Goal: Information Seeking & Learning: Learn about a topic

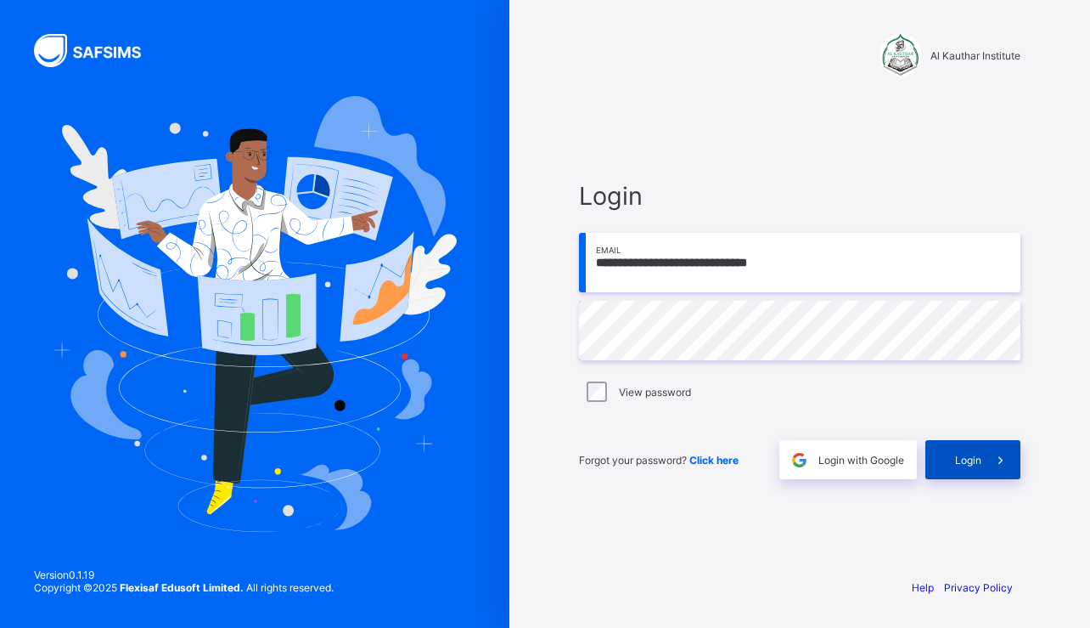
click at [989, 455] on span at bounding box center [1001, 459] width 39 height 39
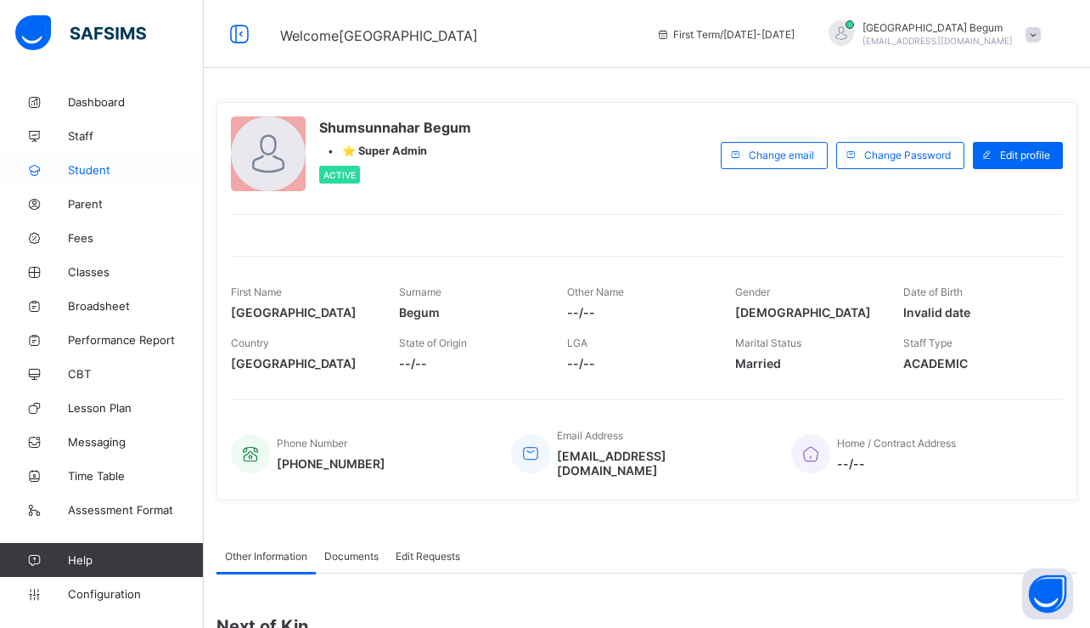
click at [121, 169] on span "Student" at bounding box center [136, 170] width 136 height 14
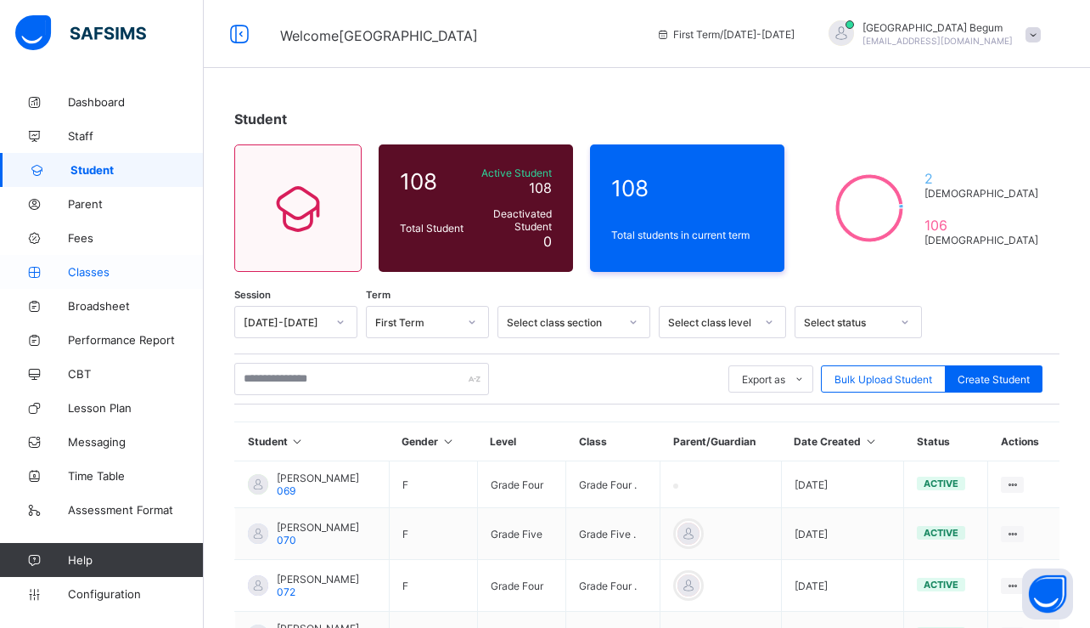
click at [93, 275] on span "Classes" at bounding box center [136, 272] width 136 height 14
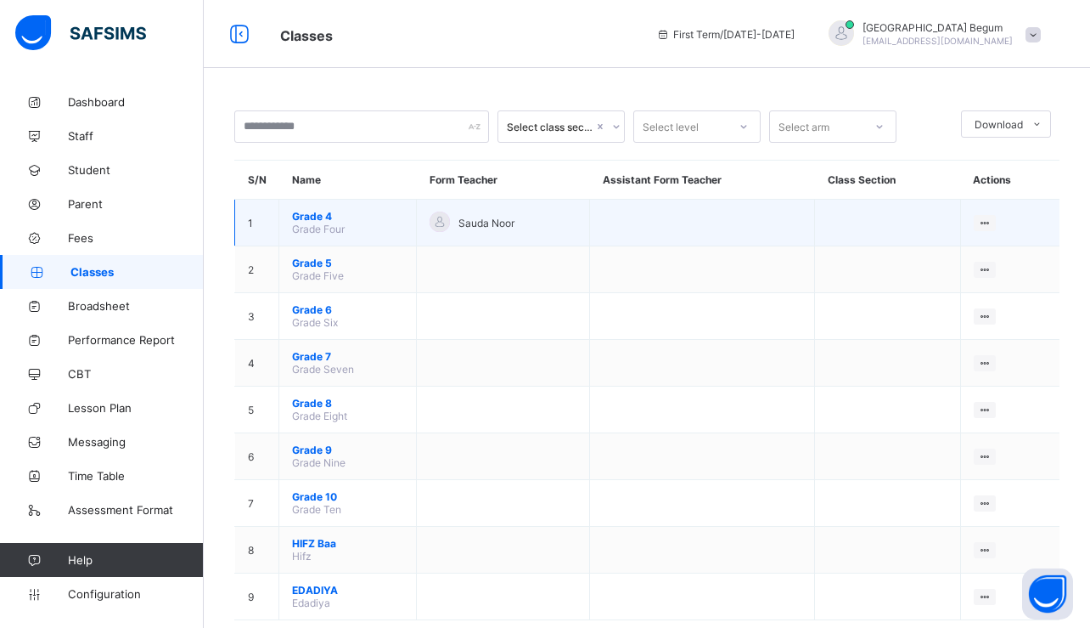
click at [309, 217] on span "Grade 4" at bounding box center [347, 216] width 111 height 13
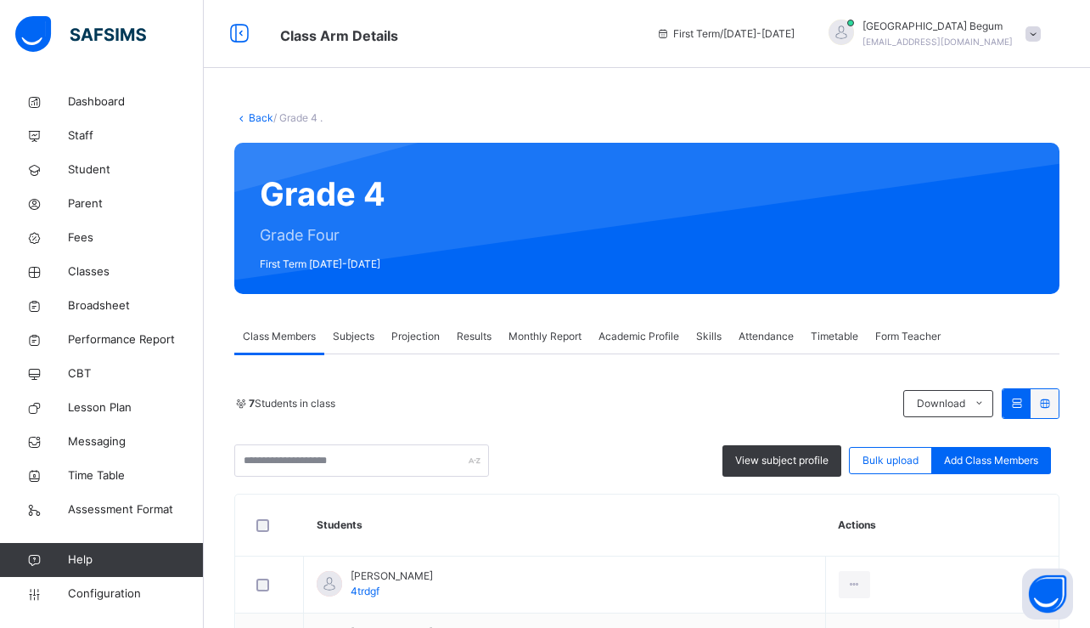
click at [411, 339] on span "Projection" at bounding box center [415, 336] width 48 height 15
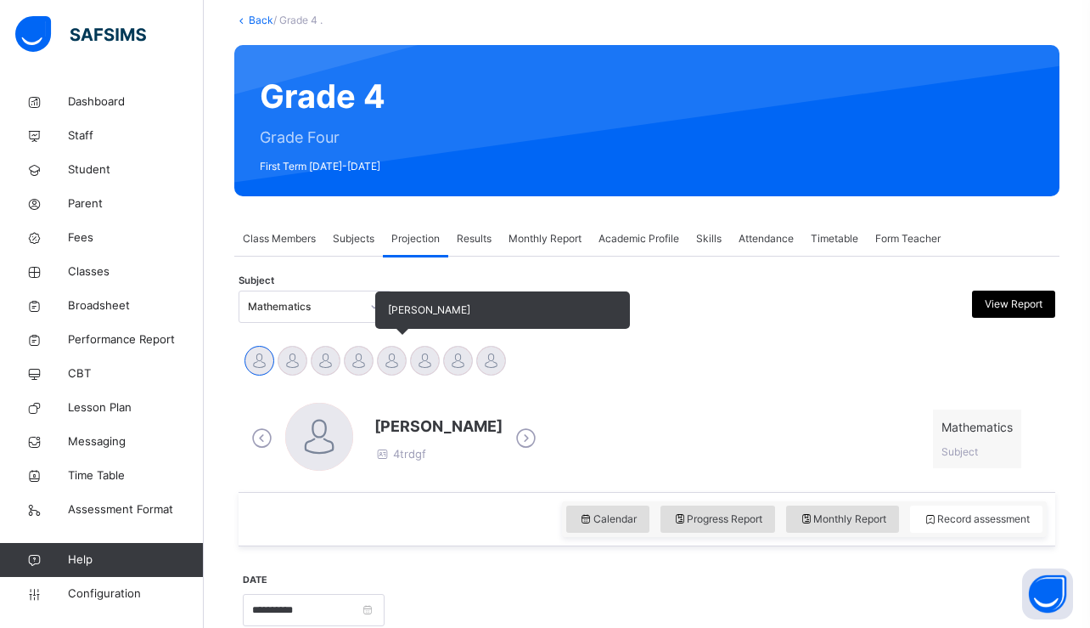
scroll to position [122, 0]
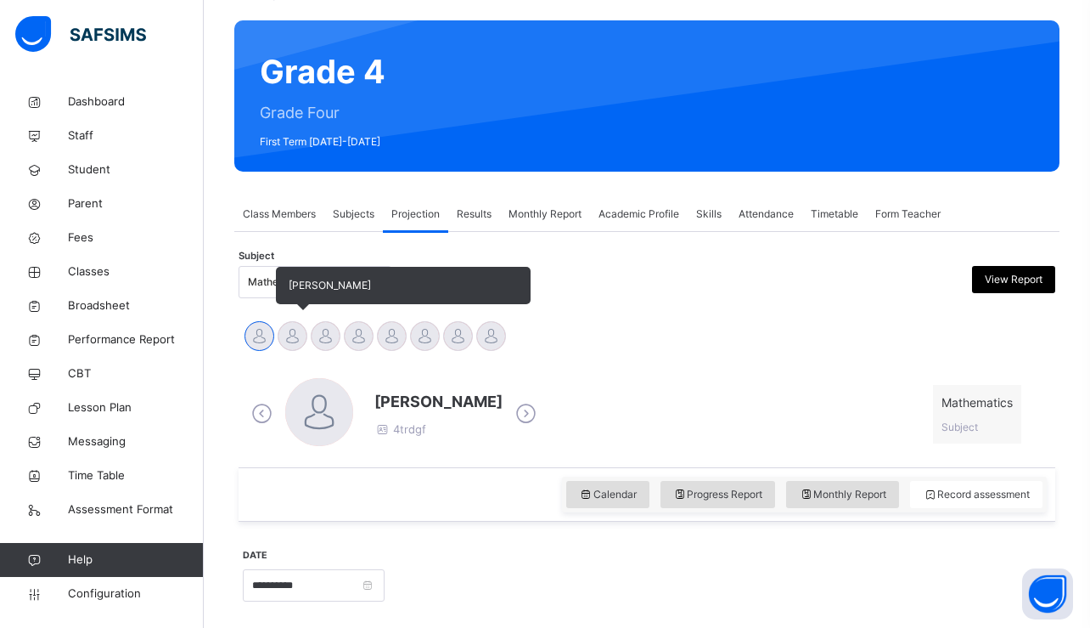
click at [299, 344] on div at bounding box center [293, 336] width 30 height 30
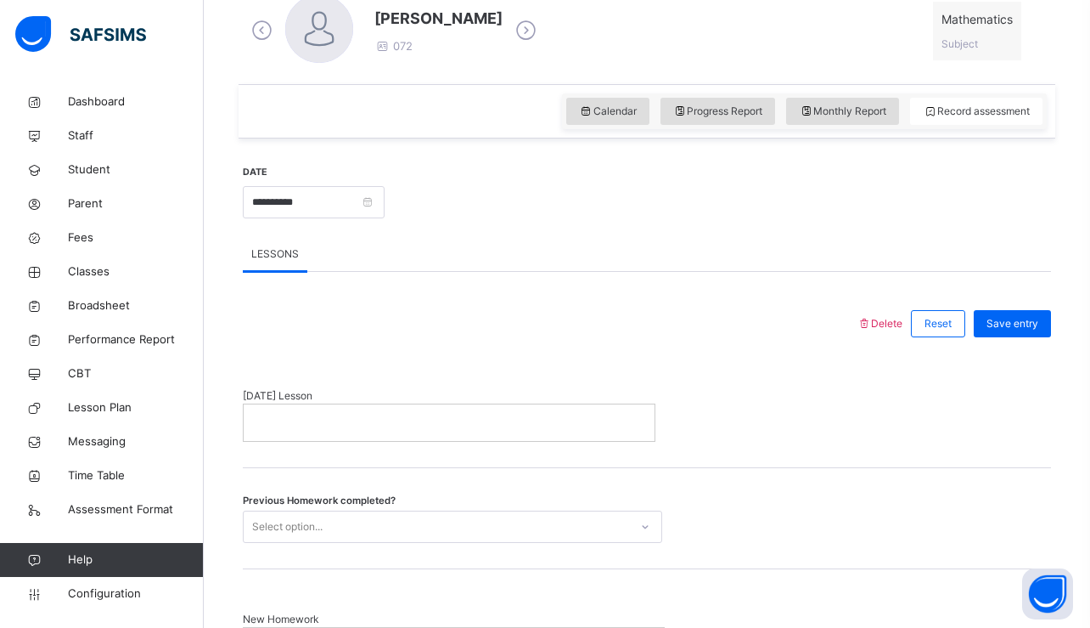
scroll to position [511, 0]
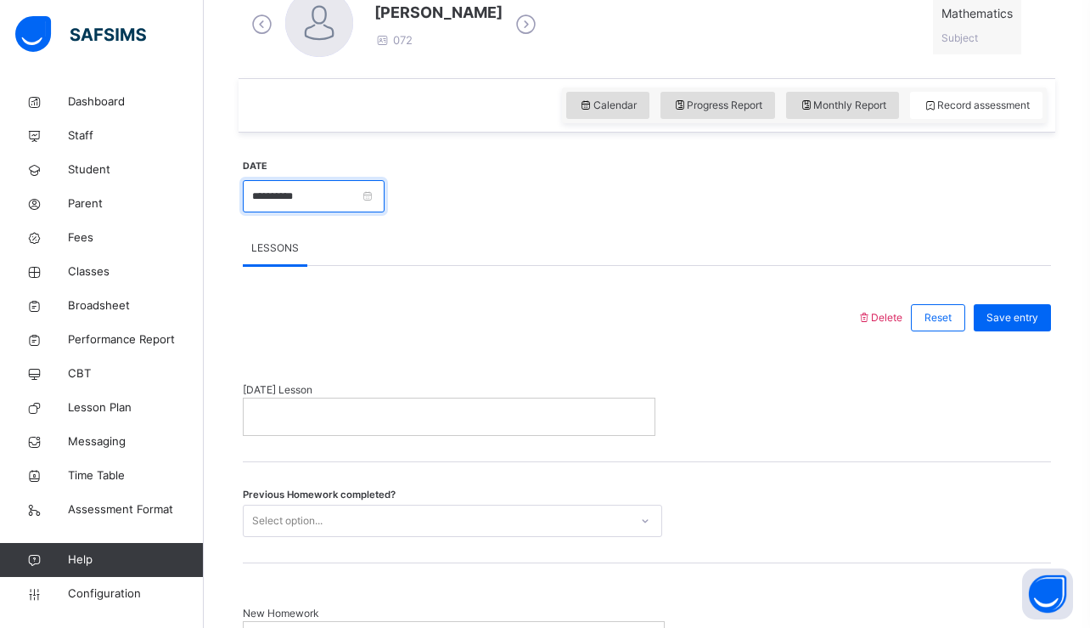
click at [326, 194] on input "**********" at bounding box center [314, 196] width 142 height 32
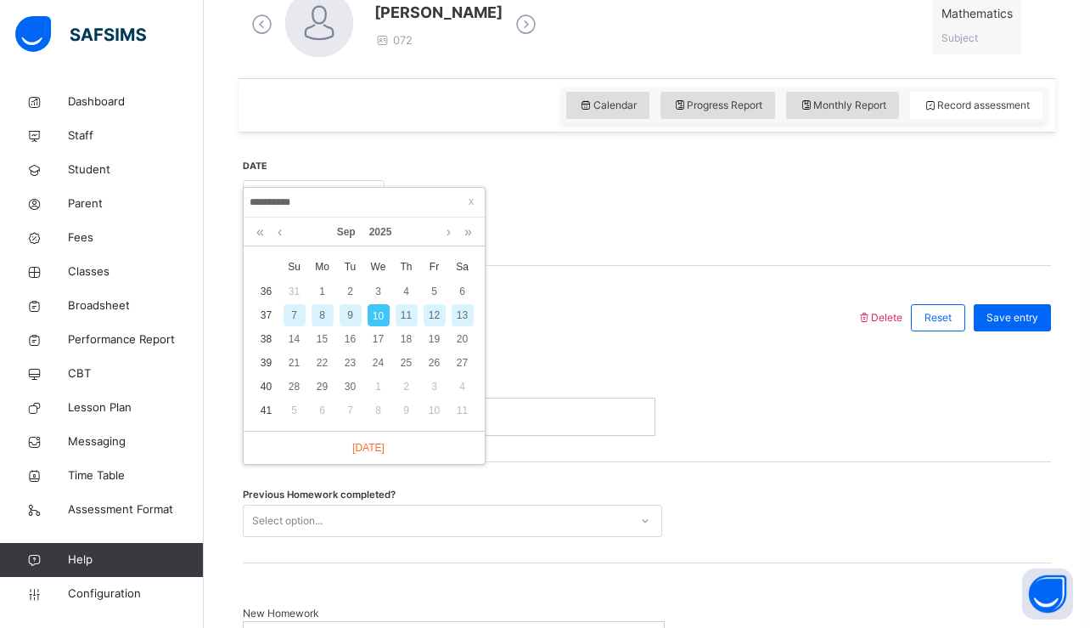
click at [350, 312] on div "9" at bounding box center [351, 315] width 22 height 22
type input "**********"
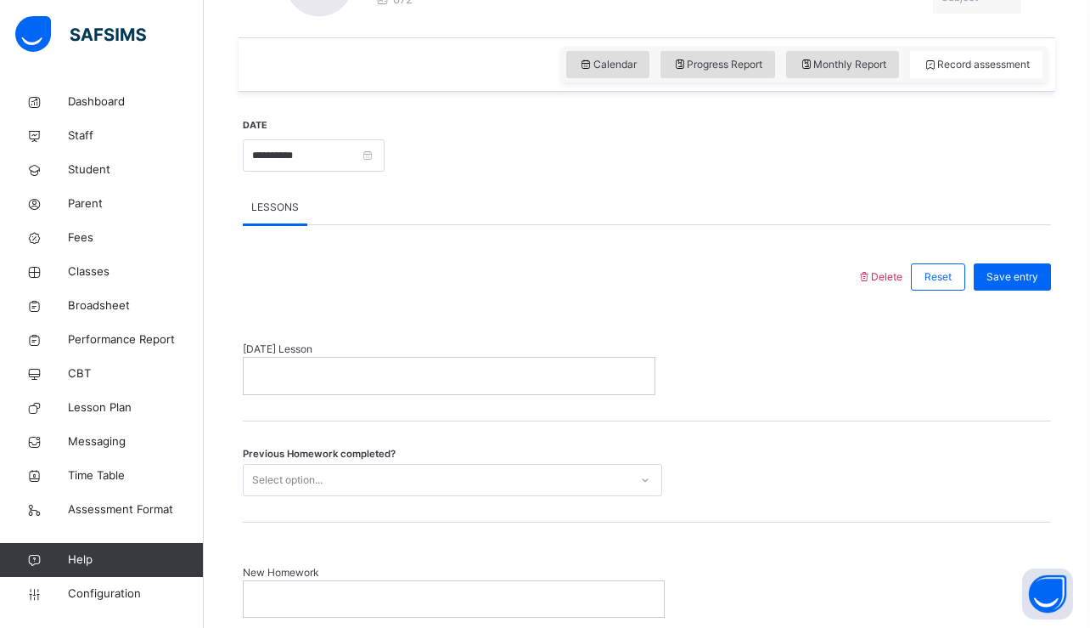
scroll to position [559, 0]
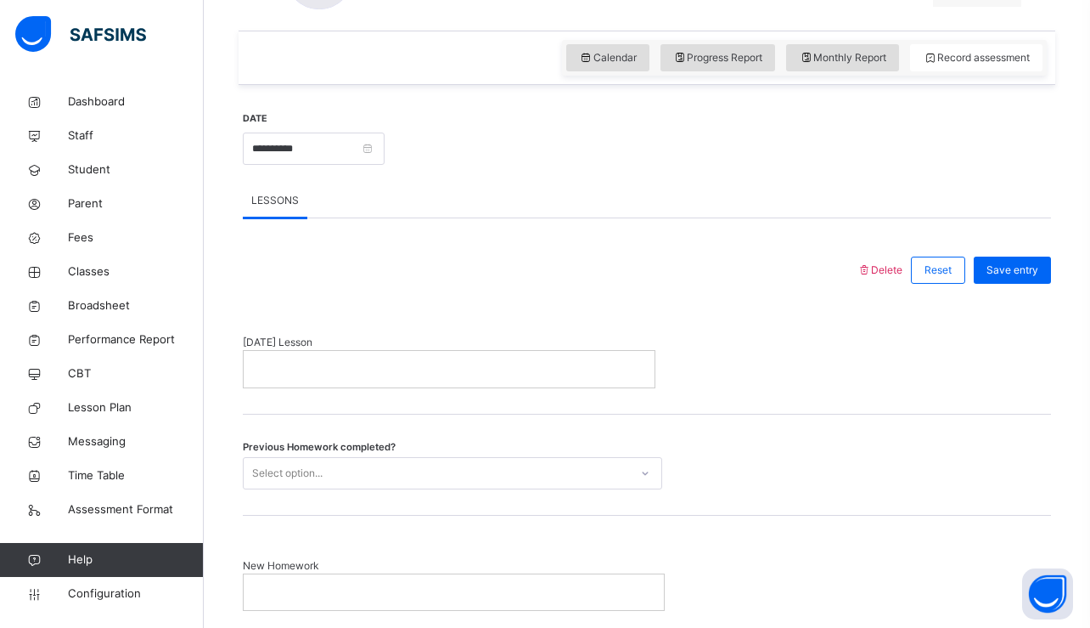
click at [346, 367] on p at bounding box center [449, 368] width 386 height 15
click at [376, 478] on div "Select option..." at bounding box center [437, 472] width 386 height 26
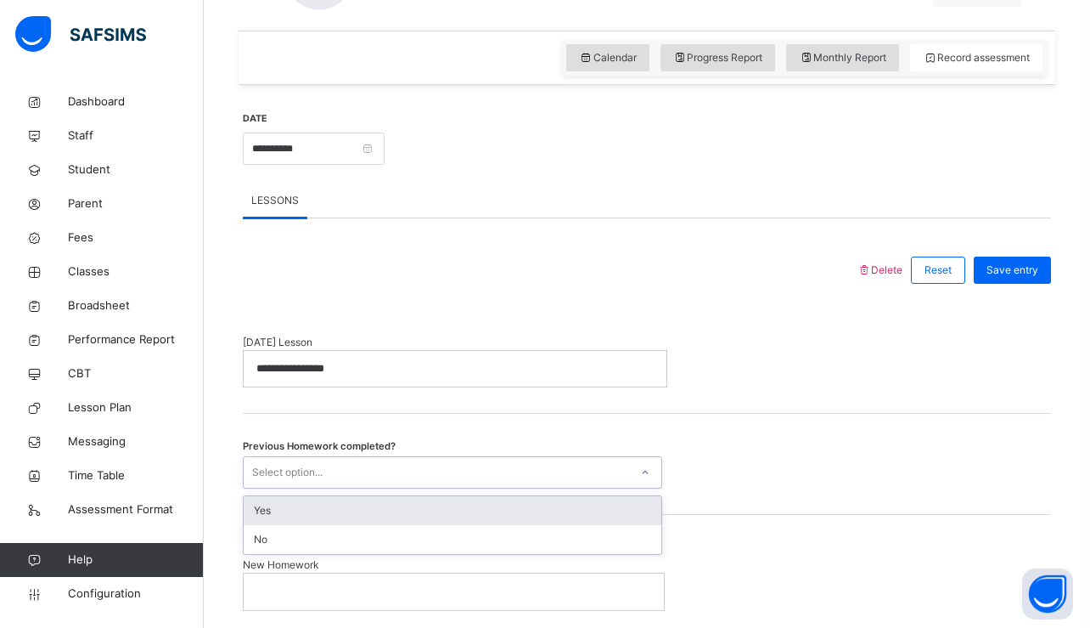
click at [344, 507] on div "Yes" at bounding box center [453, 510] width 418 height 29
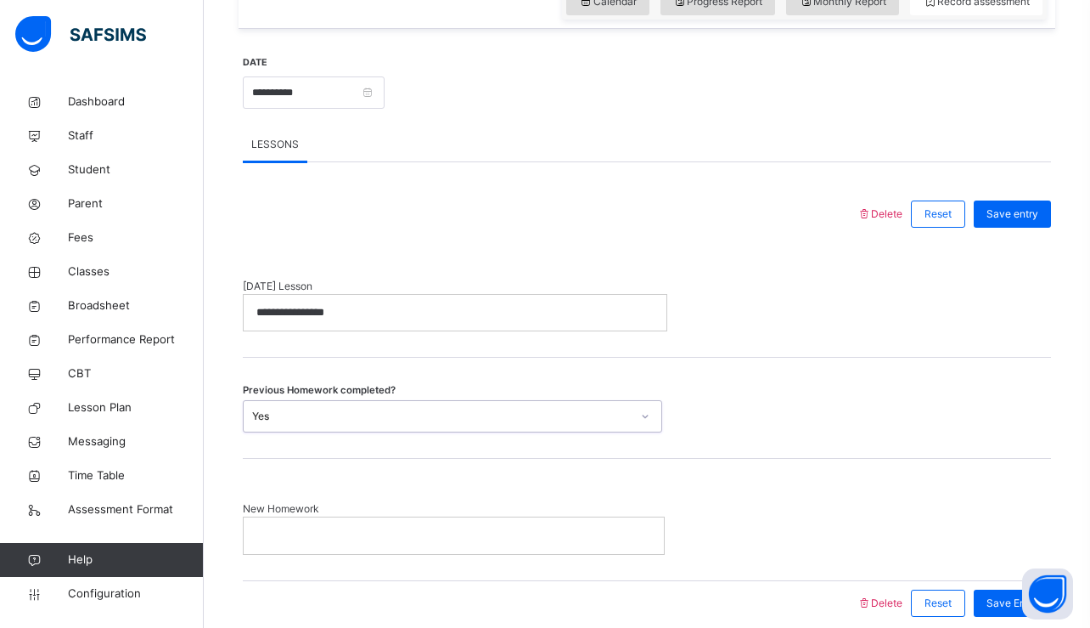
scroll to position [660, 0]
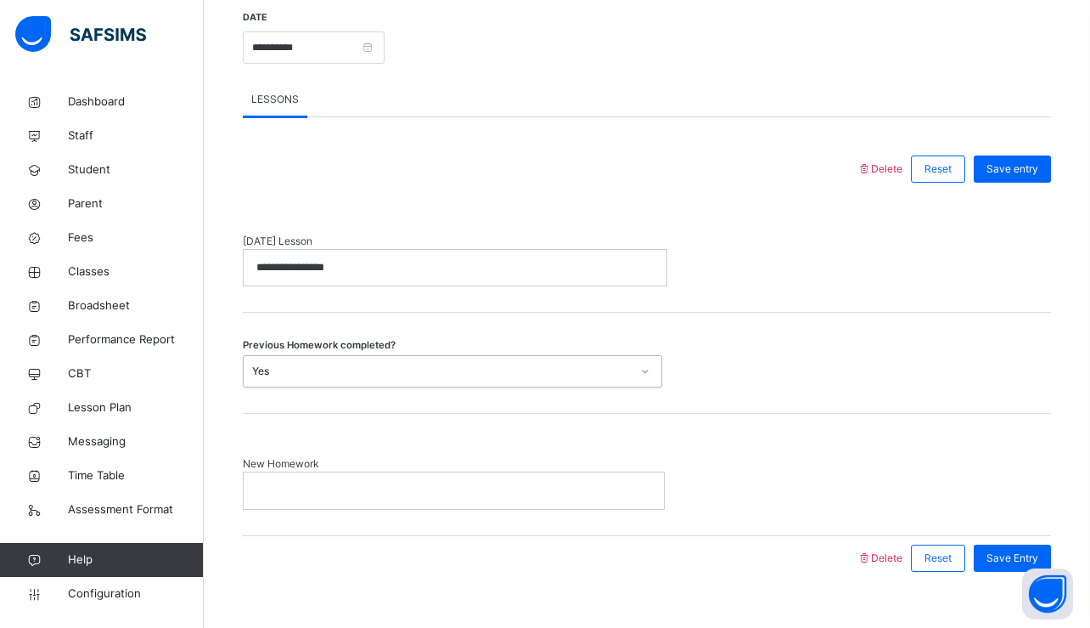
click at [332, 501] on div at bounding box center [454, 490] width 420 height 36
click at [1038, 171] on span "Save entry" at bounding box center [1013, 168] width 52 height 15
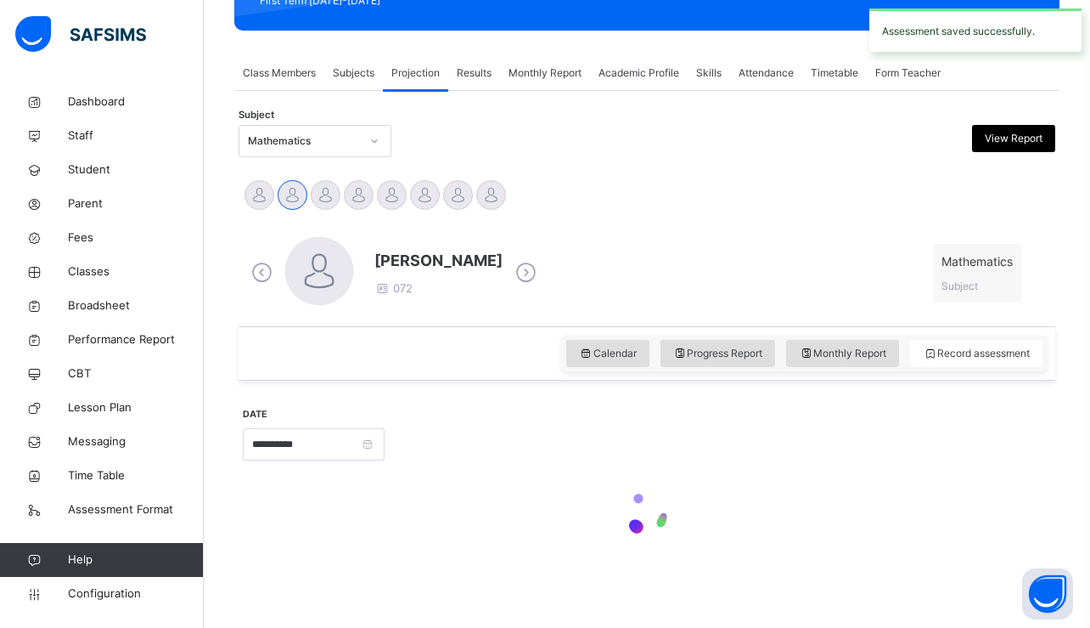
scroll to position [263, 0]
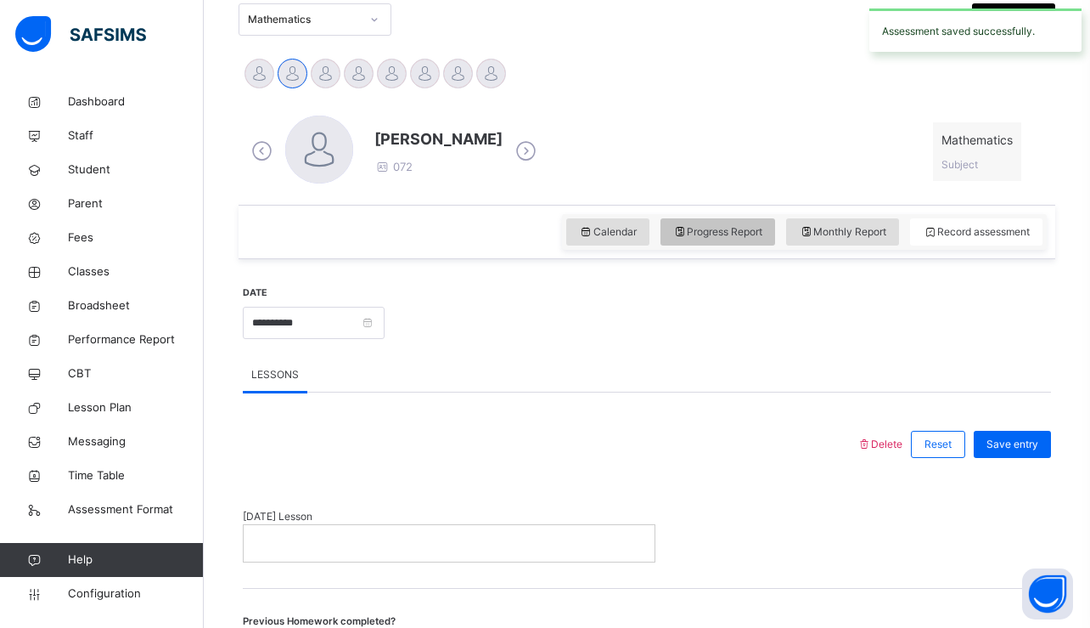
click at [734, 227] on span "Progress Report" at bounding box center [718, 231] width 90 height 15
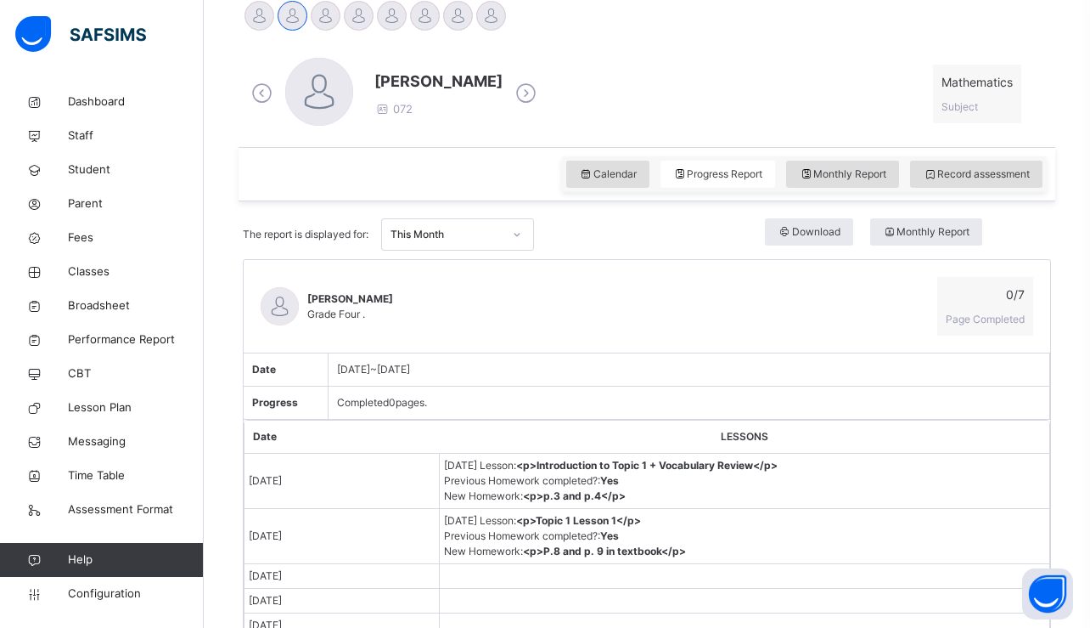
scroll to position [442, 0]
click at [491, 26] on div at bounding box center [491, 17] width 30 height 30
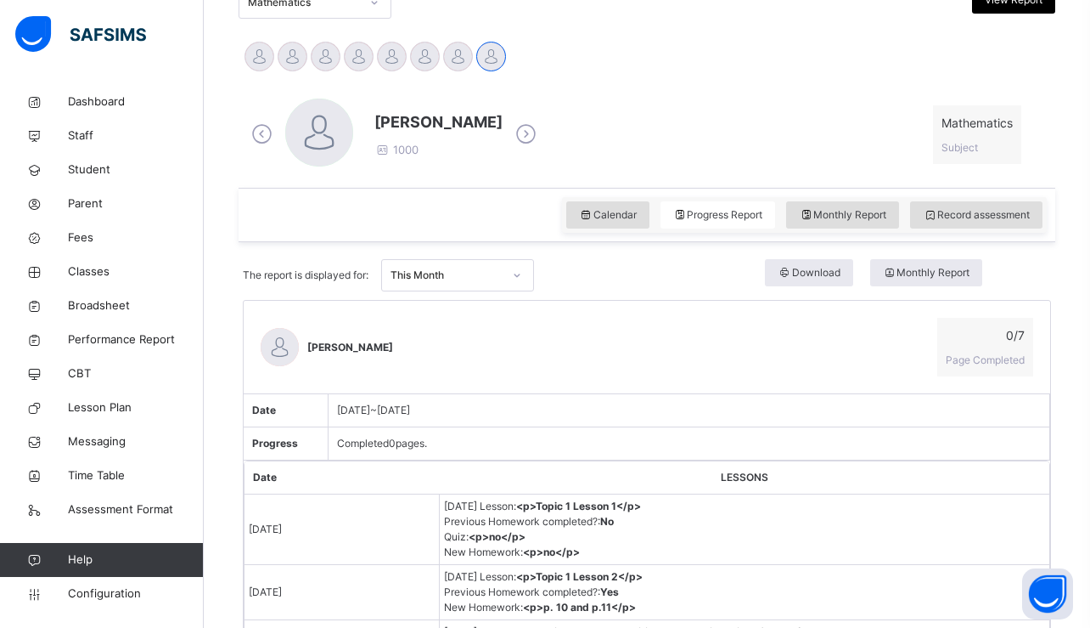
scroll to position [415, 0]
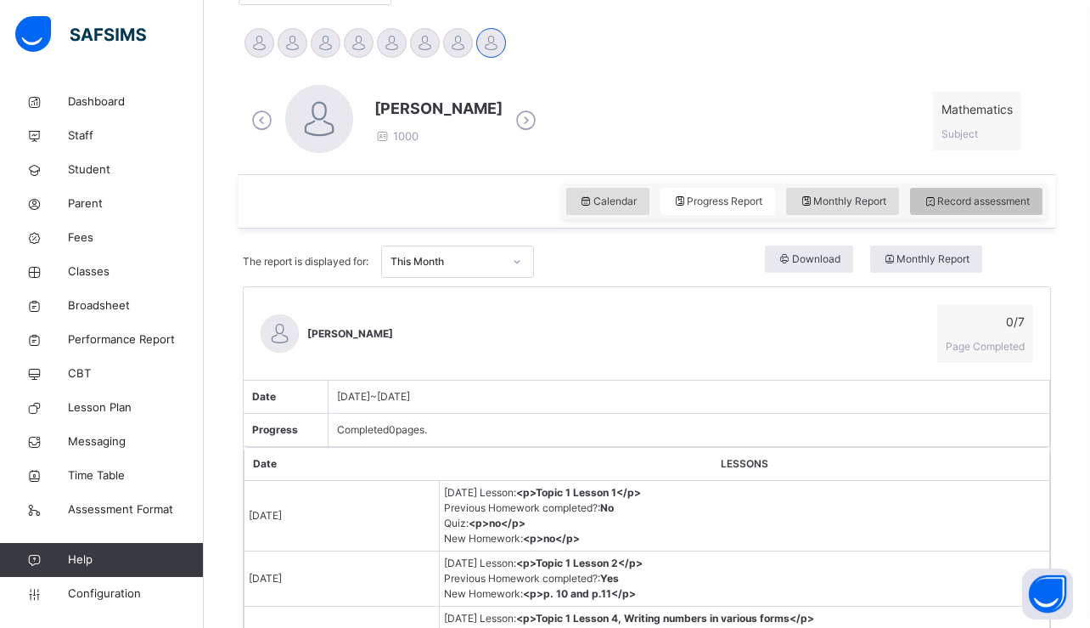
click at [999, 211] on div "Record assessment" at bounding box center [976, 201] width 132 height 27
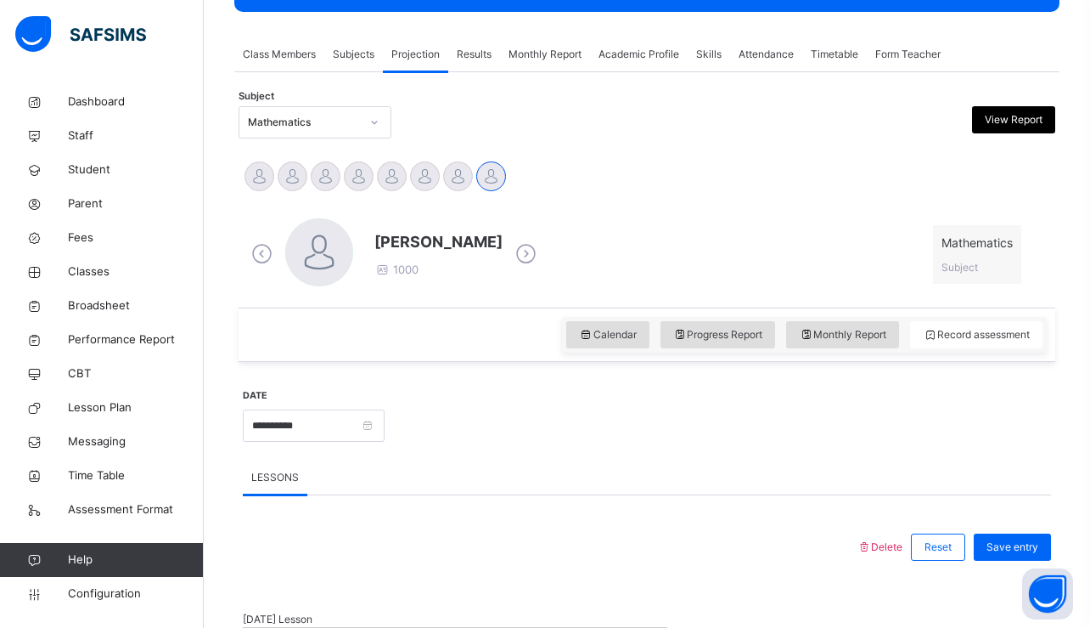
scroll to position [281, 0]
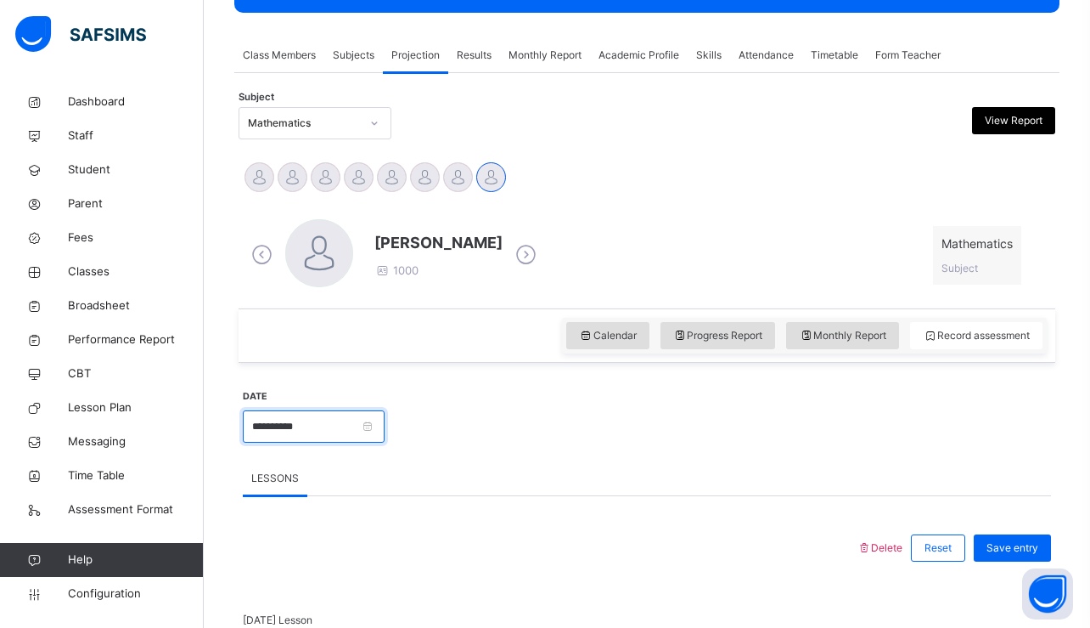
click at [344, 432] on input "**********" at bounding box center [314, 426] width 142 height 32
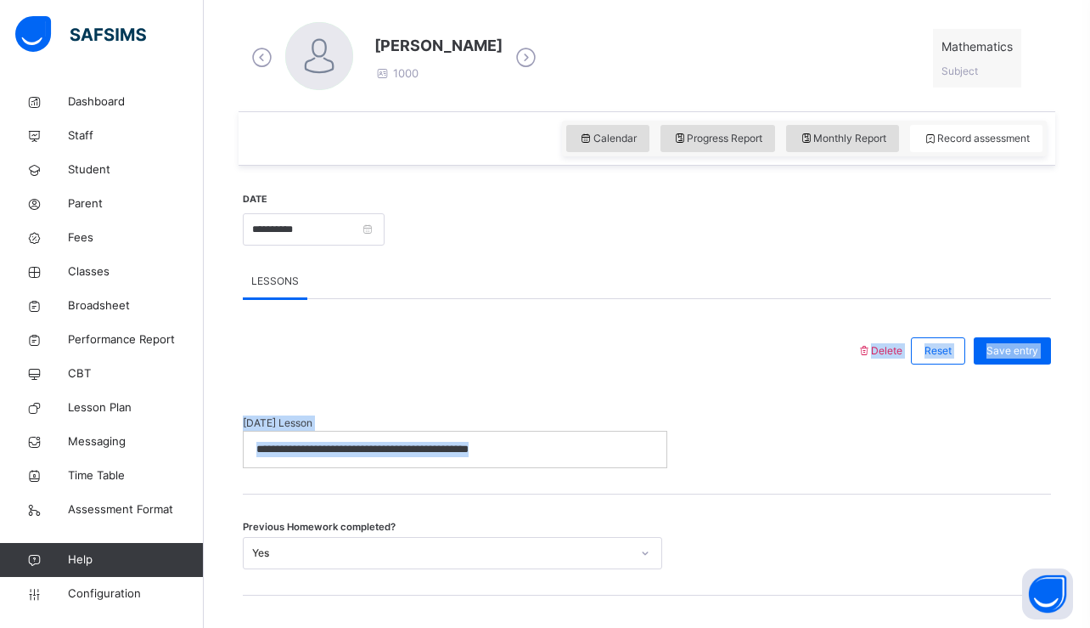
scroll to position [555, 0]
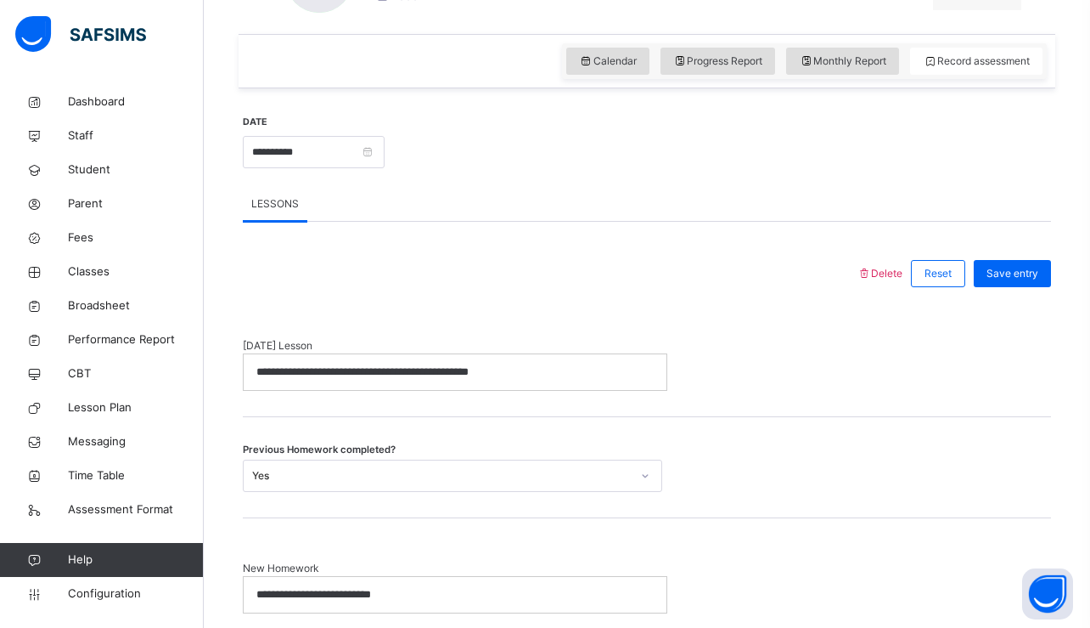
click at [629, 436] on div "Previous Homework completed? Yes" at bounding box center [647, 467] width 808 height 101
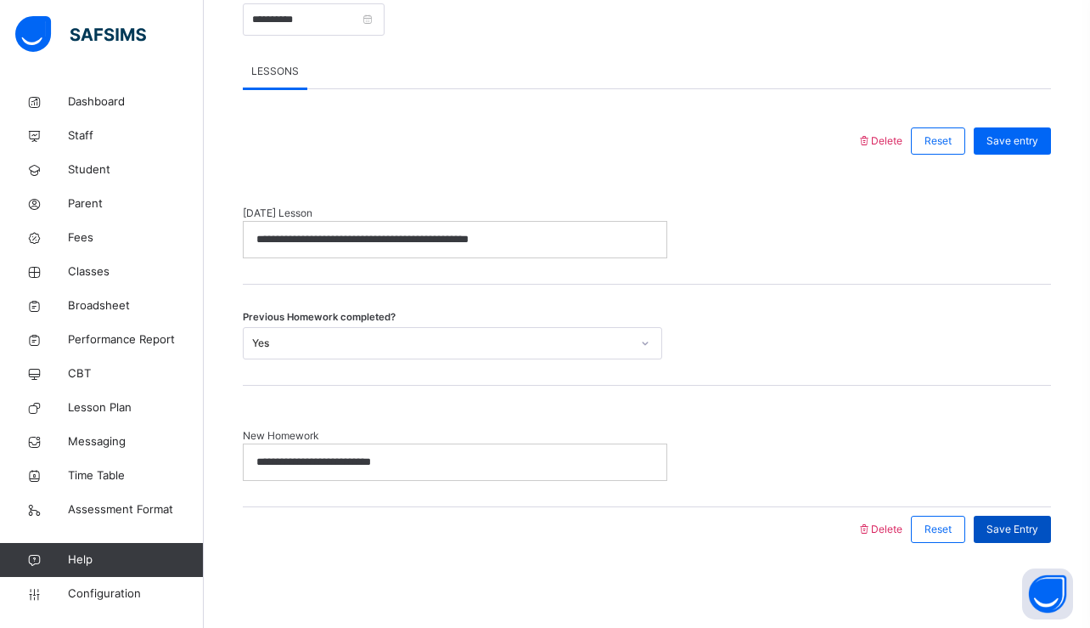
click at [1012, 527] on span "Save Entry" at bounding box center [1013, 528] width 52 height 15
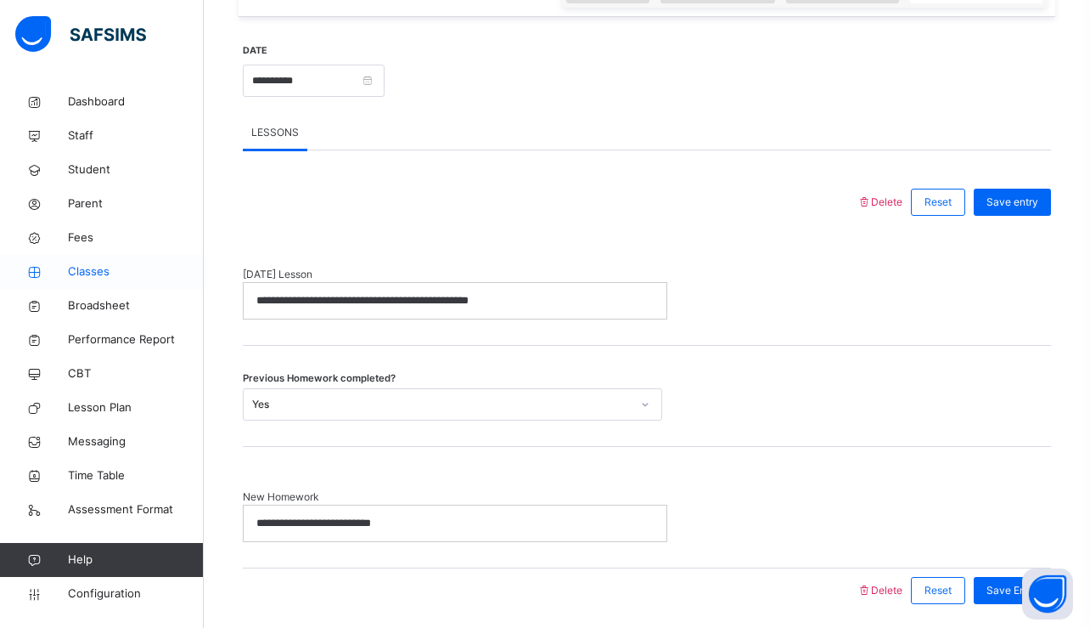
scroll to position [633, 0]
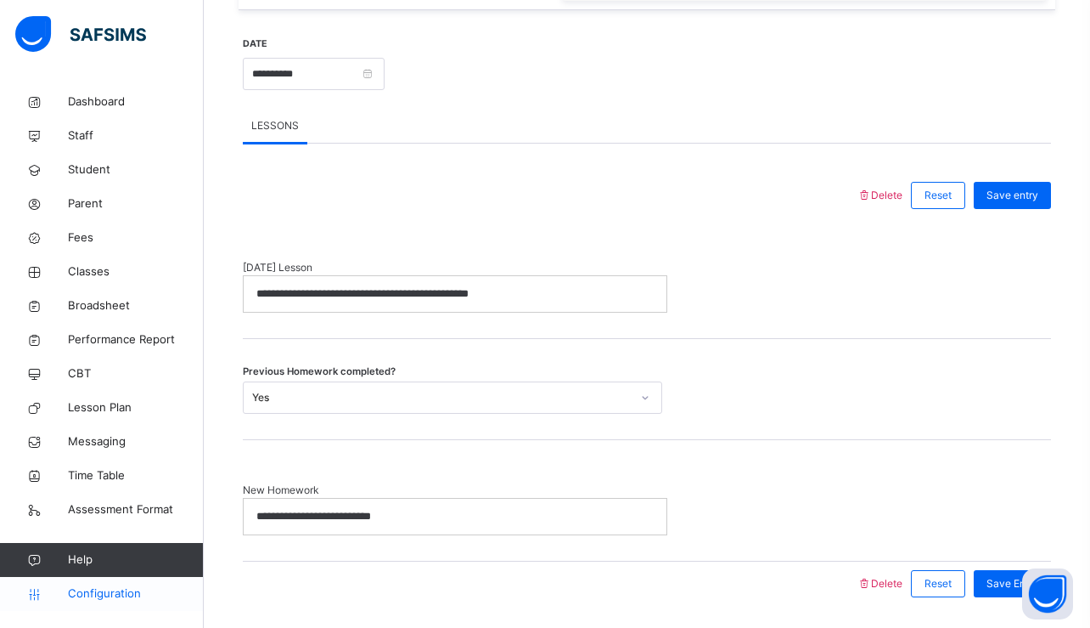
click at [103, 596] on span "Configuration" at bounding box center [135, 593] width 135 height 17
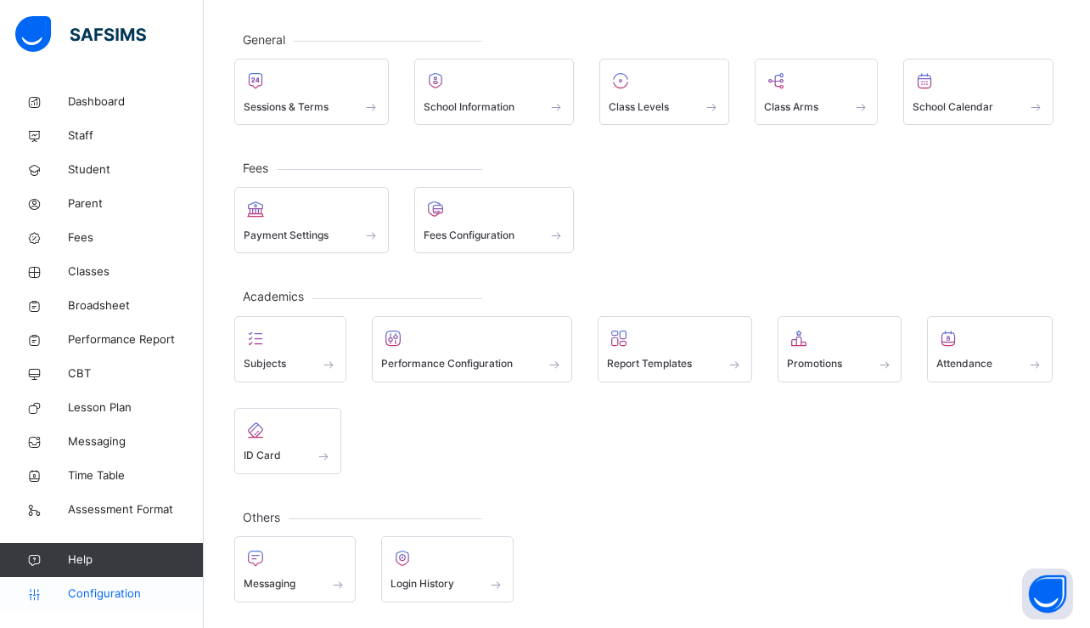
scroll to position [79, 0]
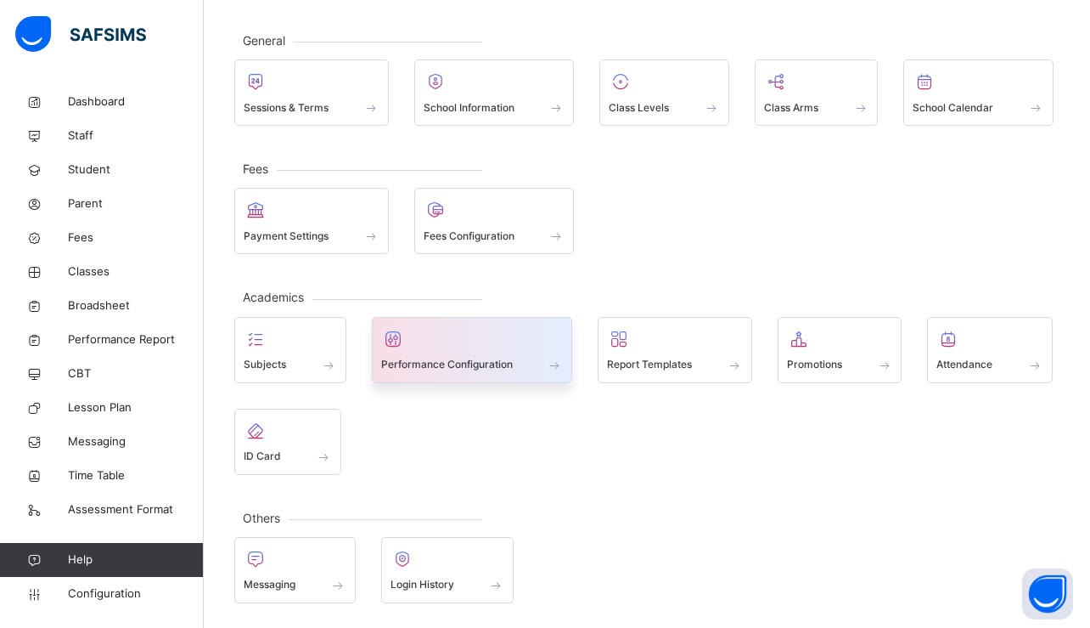
click at [448, 341] on div at bounding box center [472, 338] width 183 height 25
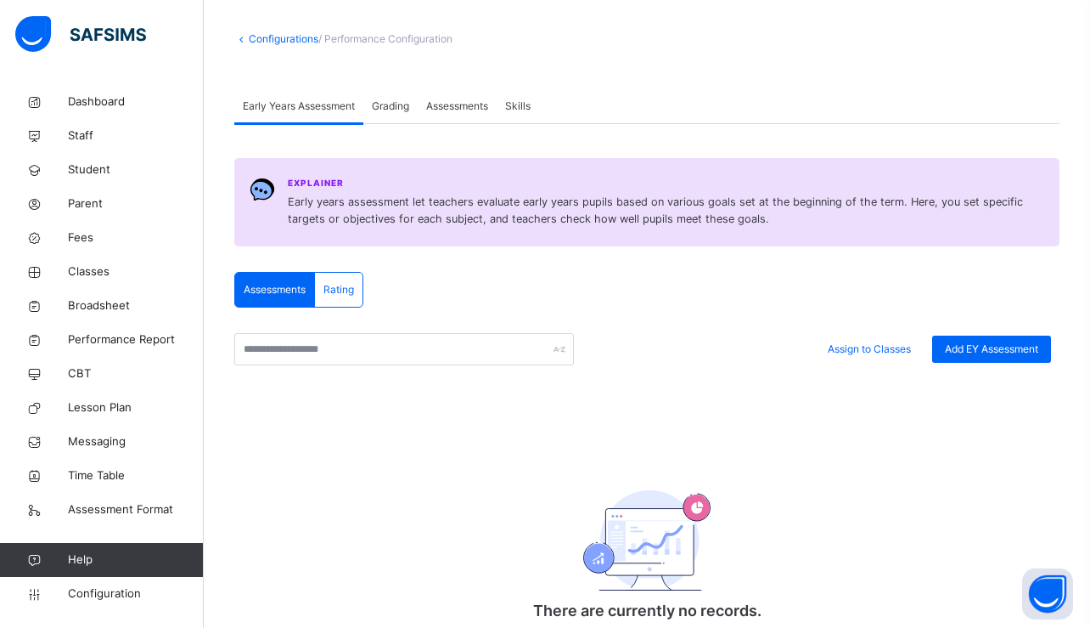
click at [407, 109] on span "Grading" at bounding box center [390, 106] width 37 height 15
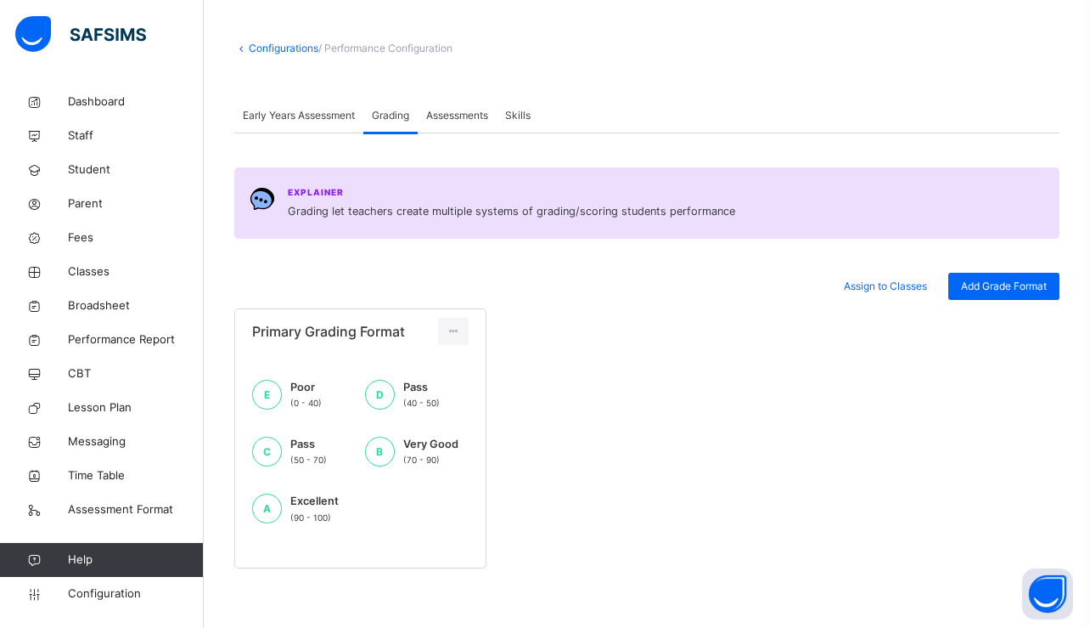
scroll to position [69, 0]
click at [846, 286] on span "Assign to Classes" at bounding box center [885, 286] width 83 height 15
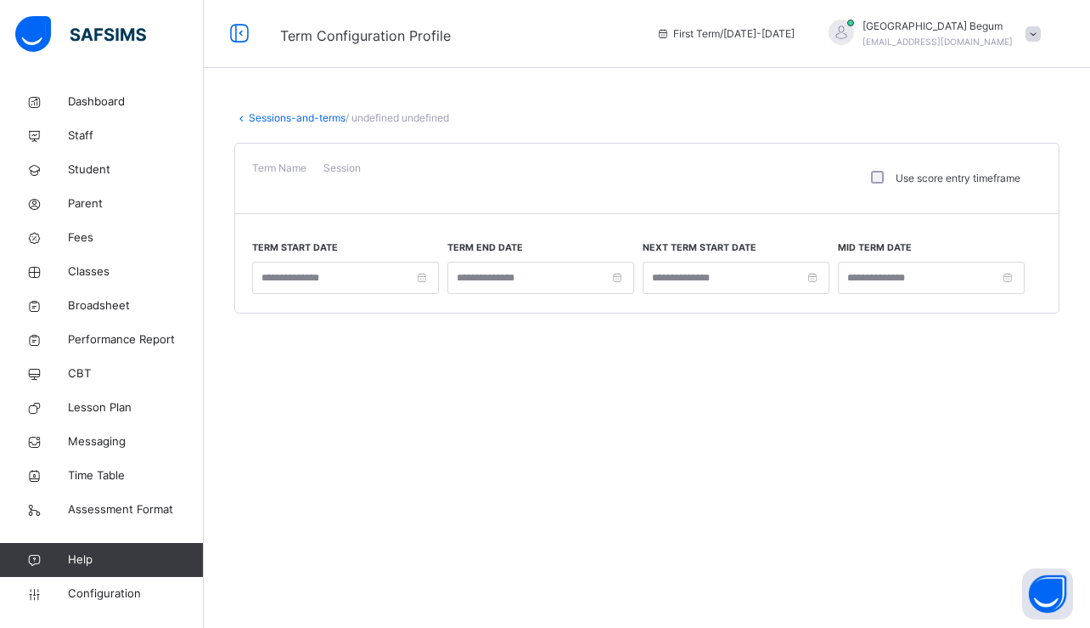
type input "**********"
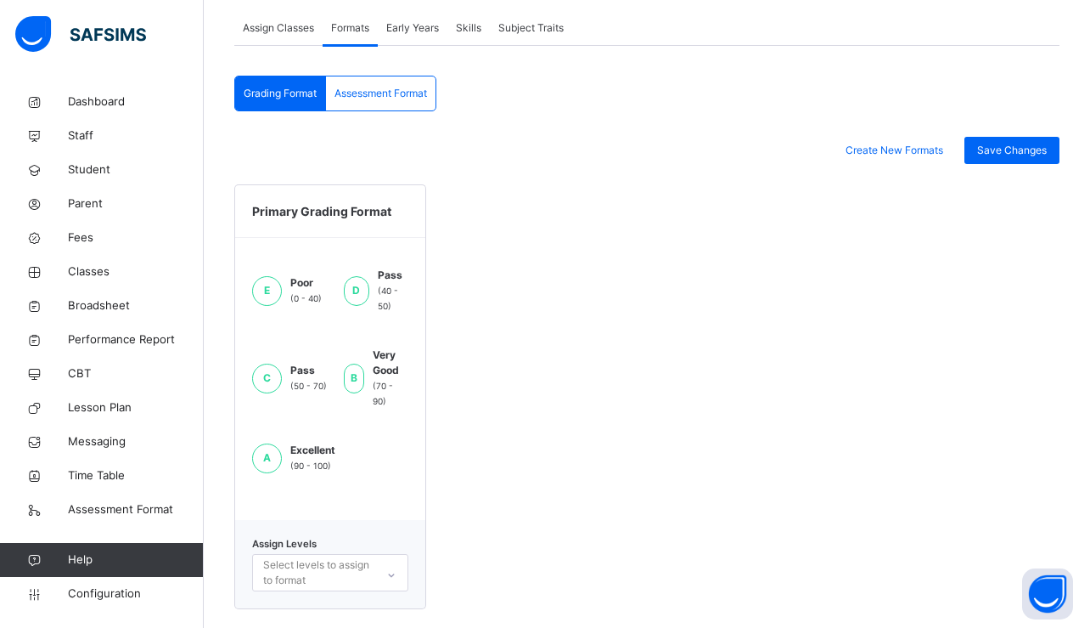
scroll to position [350, 0]
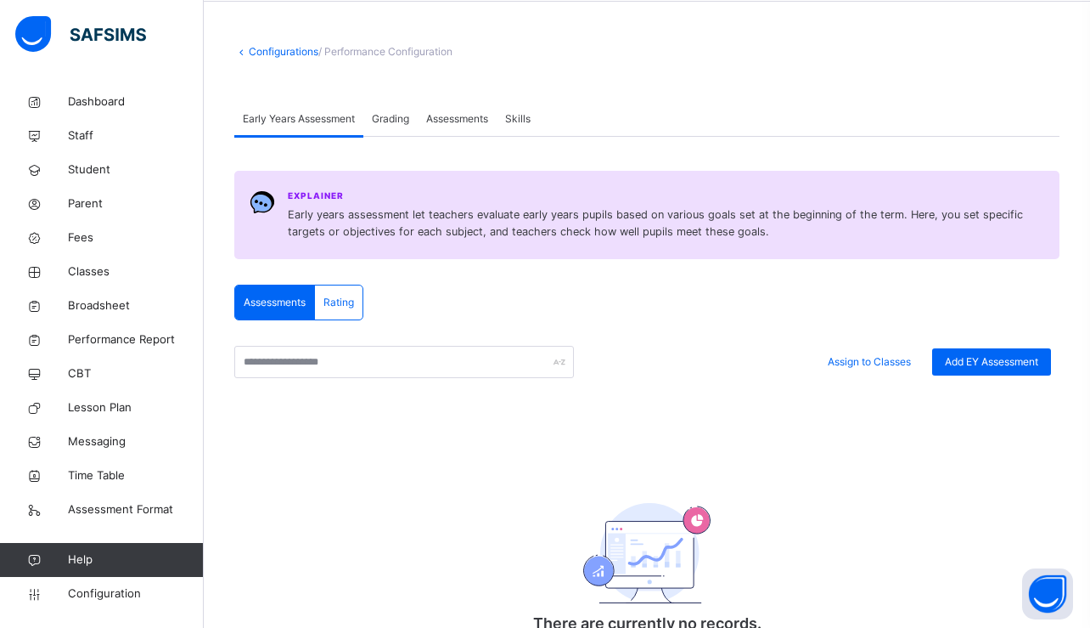
scroll to position [65, 0]
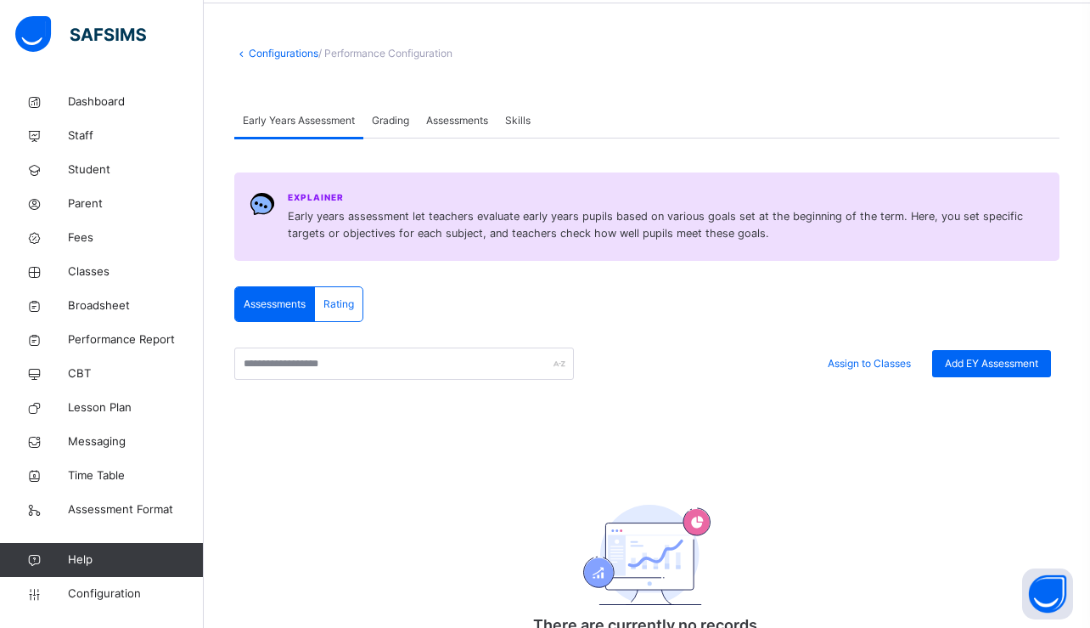
click at [481, 116] on span "Assessments" at bounding box center [457, 120] width 62 height 15
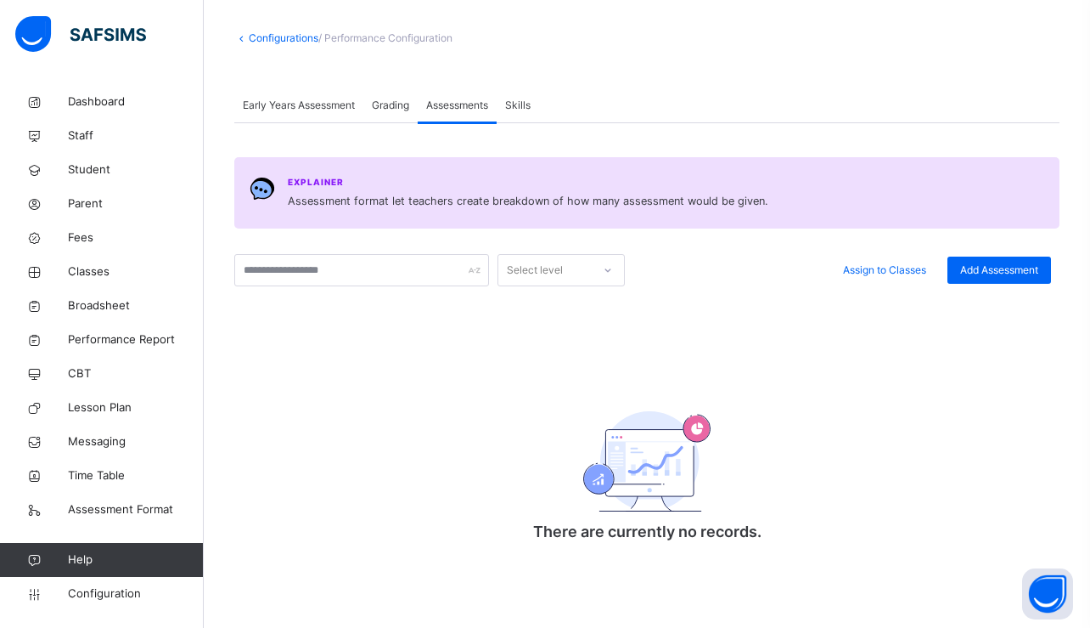
scroll to position [80, 0]
click at [986, 284] on div "Assign to Classes Add Assessment" at bounding box center [842, 270] width 418 height 32
click at [988, 272] on span "Add Assessment" at bounding box center [999, 269] width 78 height 15
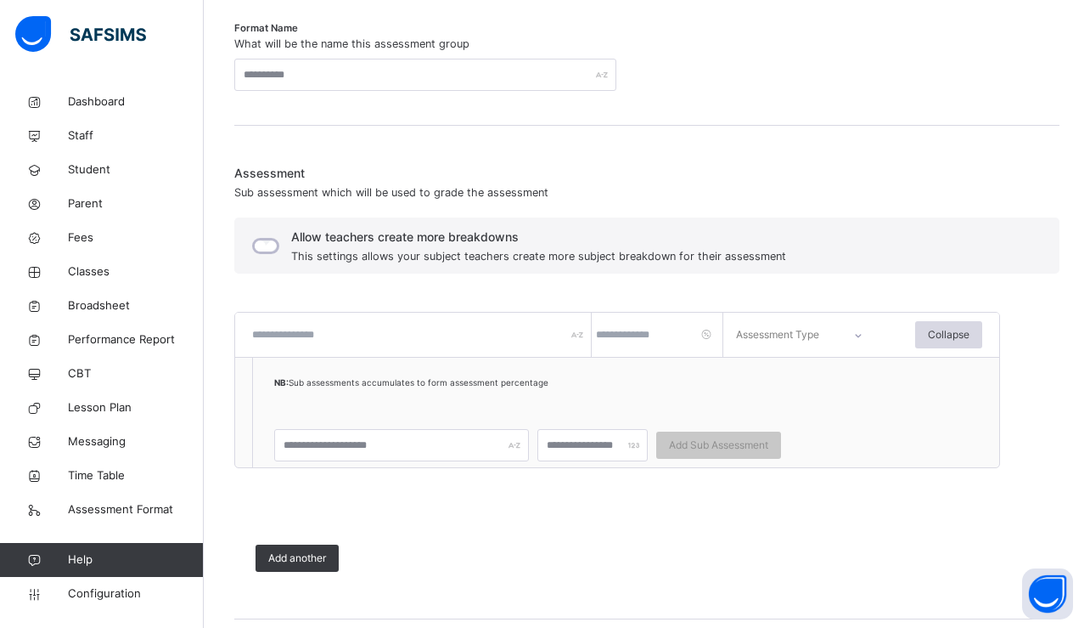
scroll to position [279, 0]
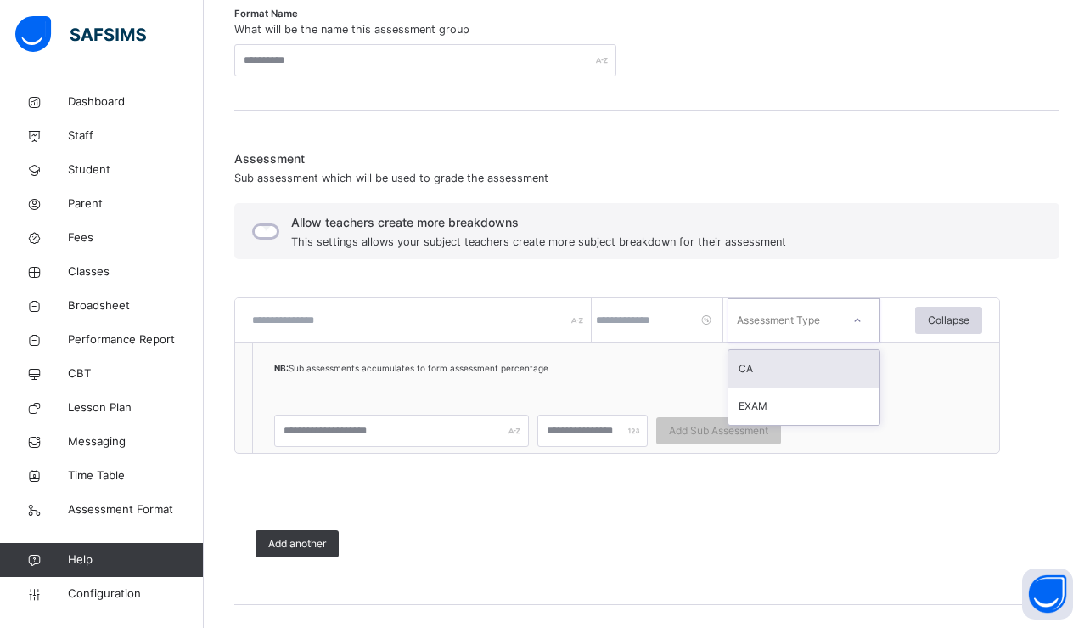
click at [784, 329] on div "Assessment Type" at bounding box center [778, 320] width 83 height 44
click at [746, 211] on div "Allow teachers create more breakdowns This settings allows your subject teacher…" at bounding box center [646, 231] width 825 height 56
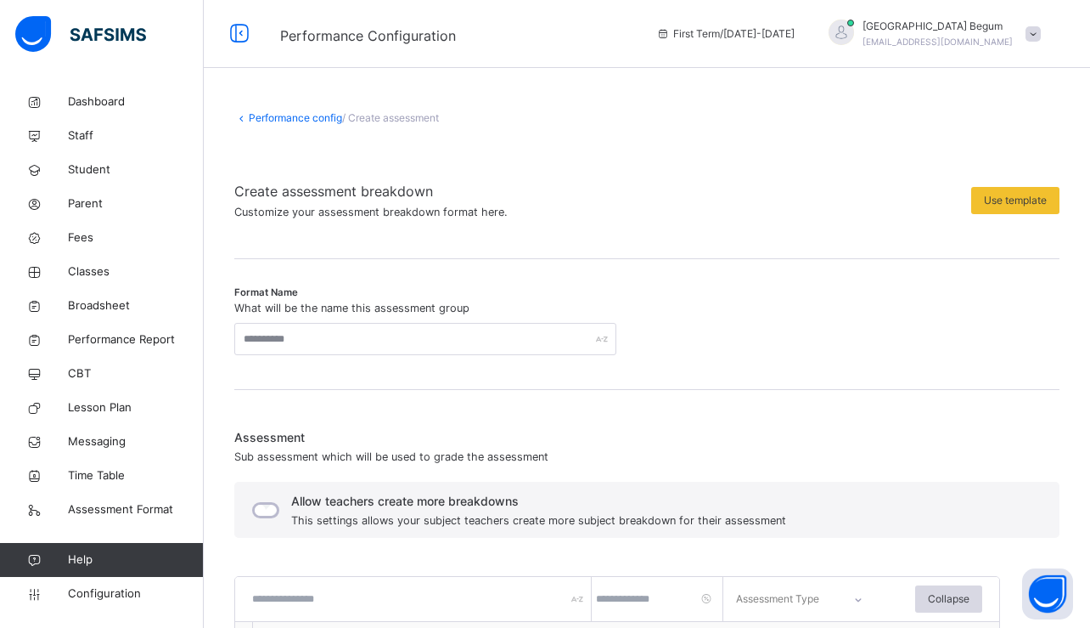
scroll to position [0, 0]
click at [114, 268] on span "Classes" at bounding box center [136, 271] width 136 height 17
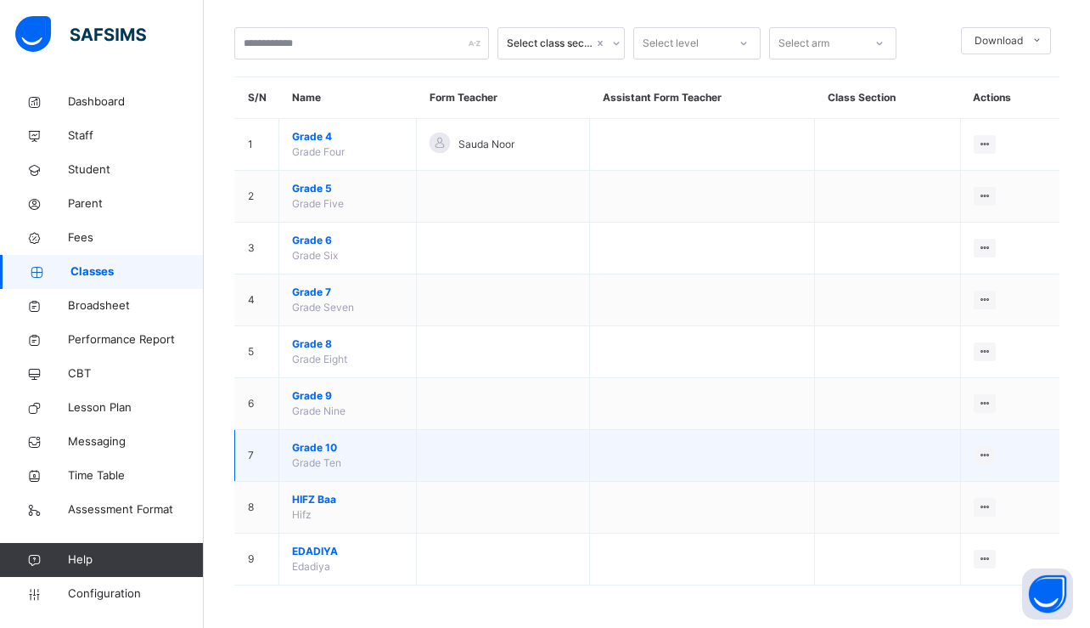
scroll to position [83, 0]
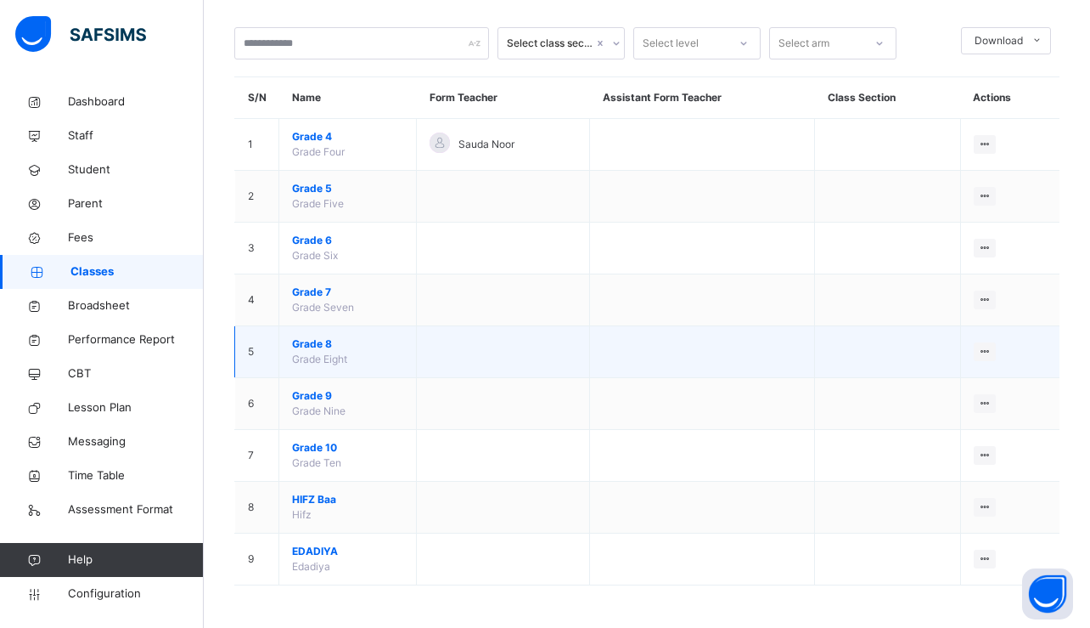
click at [325, 347] on span "Grade 8" at bounding box center [347, 343] width 111 height 15
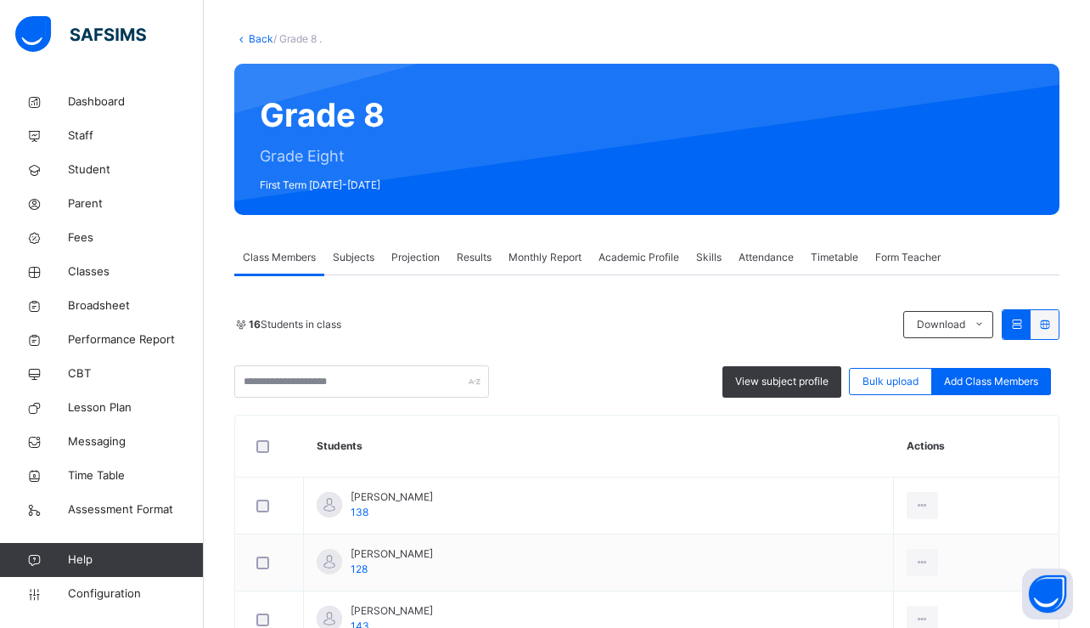
scroll to position [81, 0]
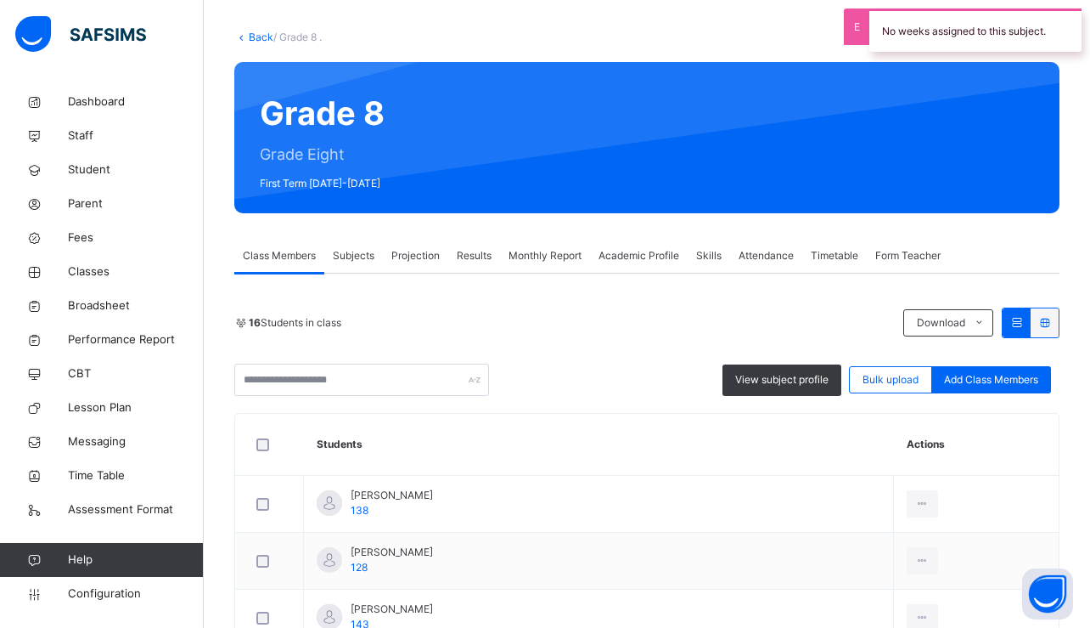
click at [431, 251] on span "Projection" at bounding box center [415, 255] width 48 height 15
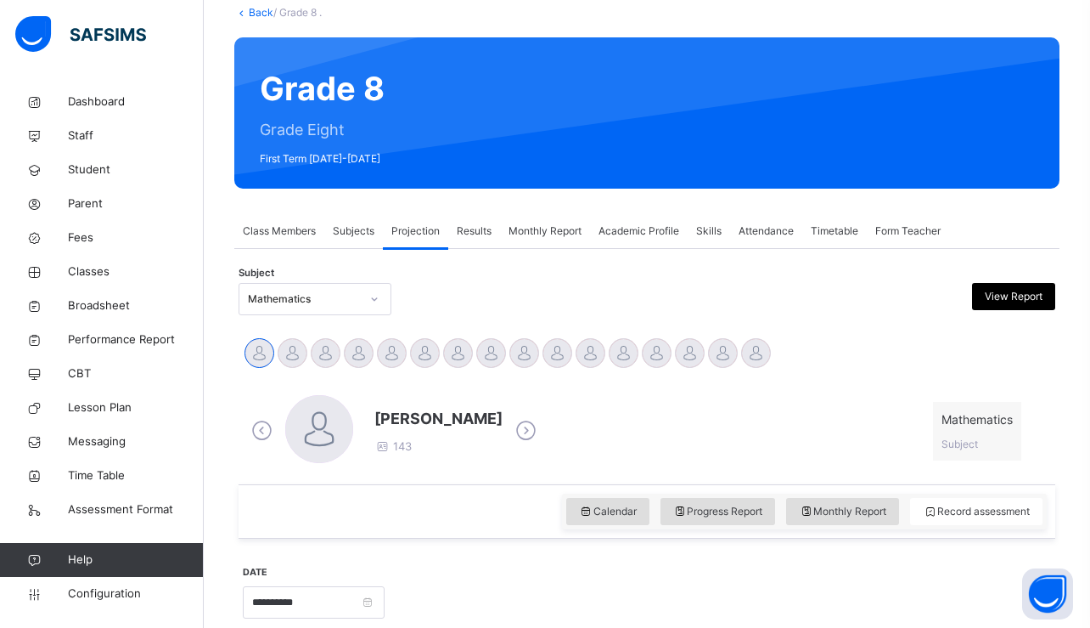
scroll to position [29, 0]
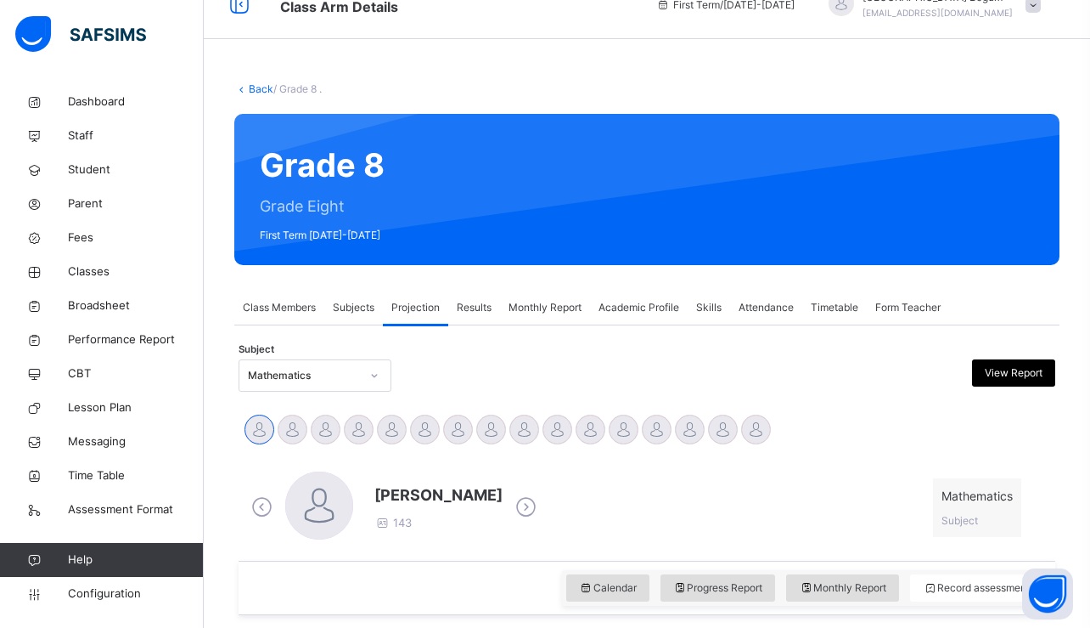
click at [355, 316] on div "Subjects" at bounding box center [353, 307] width 59 height 34
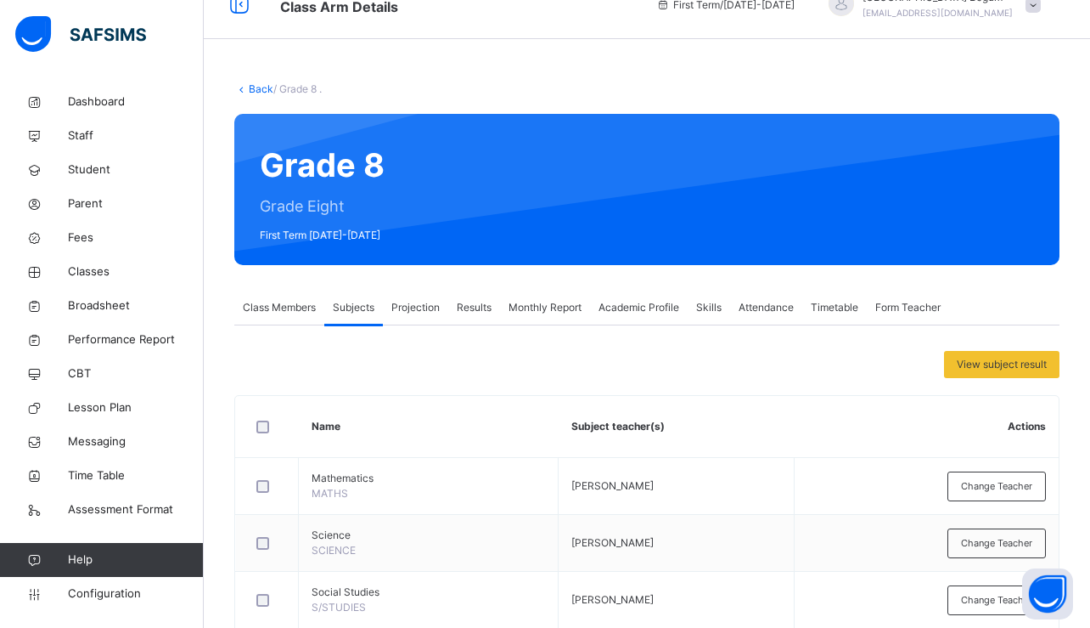
click at [431, 319] on div "Projection" at bounding box center [415, 307] width 65 height 34
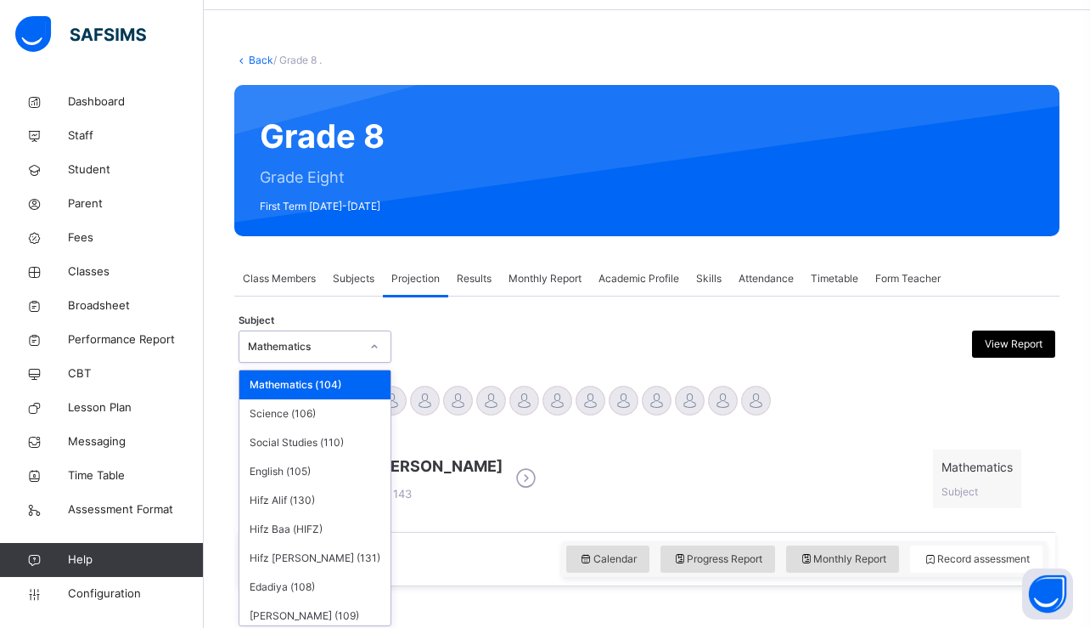
click at [369, 363] on div "option Mathematics (104) focused, 1 of 11. 11 results available. Use Up and Dow…" at bounding box center [315, 346] width 153 height 32
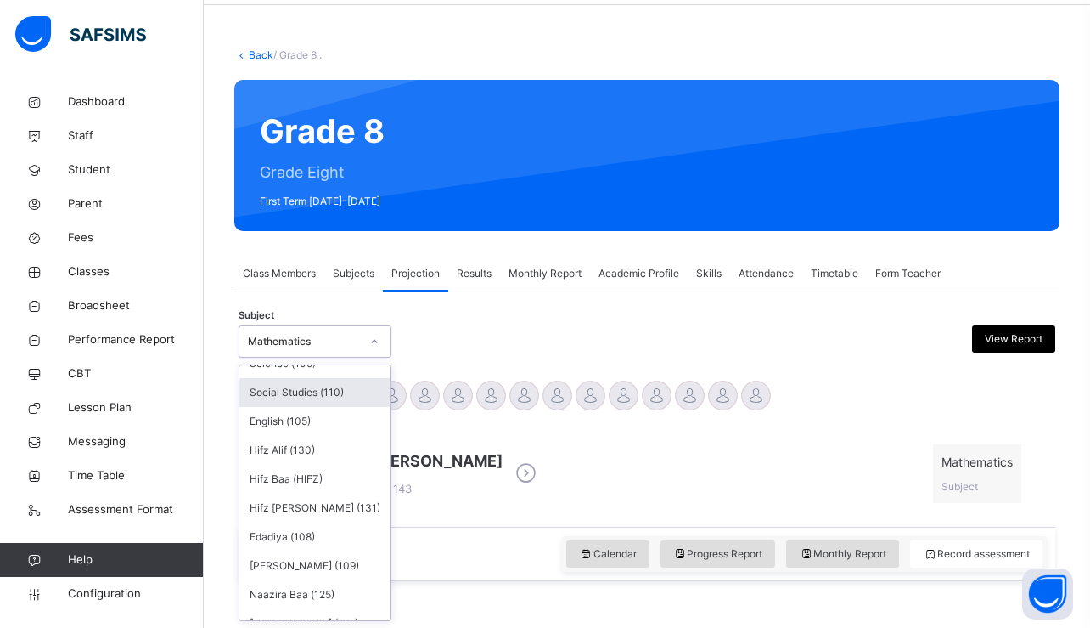
scroll to position [49, 0]
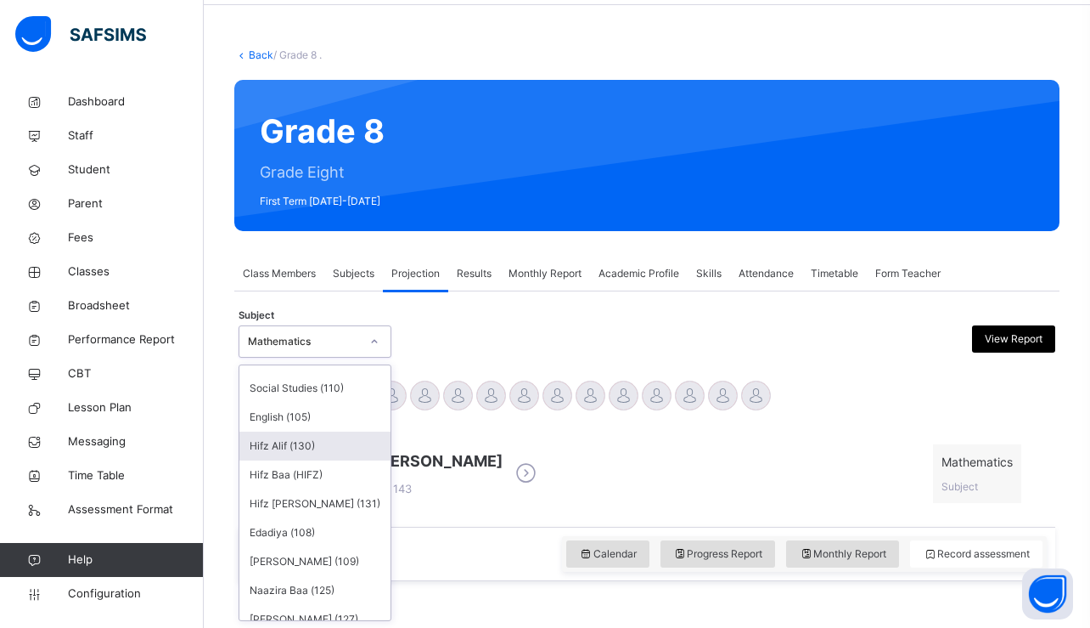
click at [343, 455] on div "Hifz Alif (130)" at bounding box center [314, 445] width 151 height 29
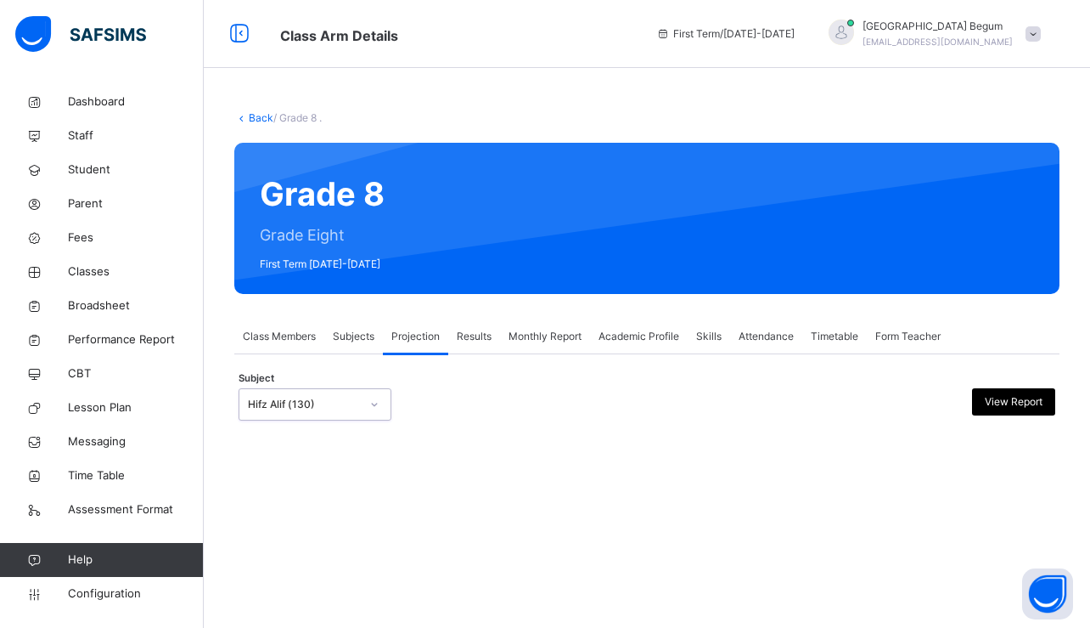
scroll to position [0, 0]
click at [309, 399] on div "Hifz Alif (130)" at bounding box center [304, 404] width 112 height 15
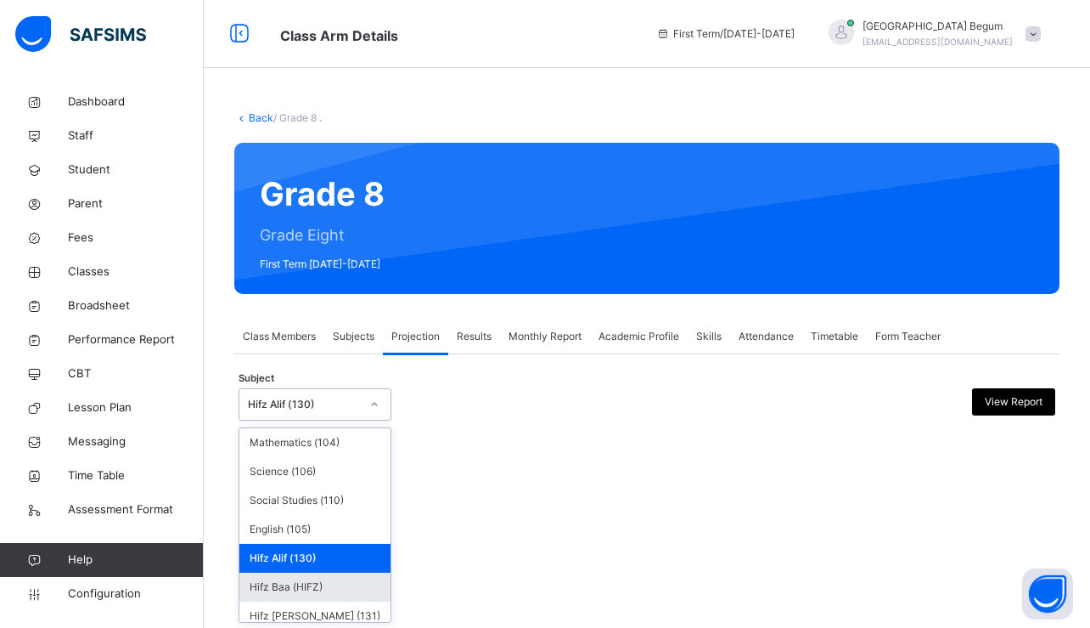
click at [337, 579] on div "Hifz Baa (HIFZ)" at bounding box center [314, 586] width 151 height 29
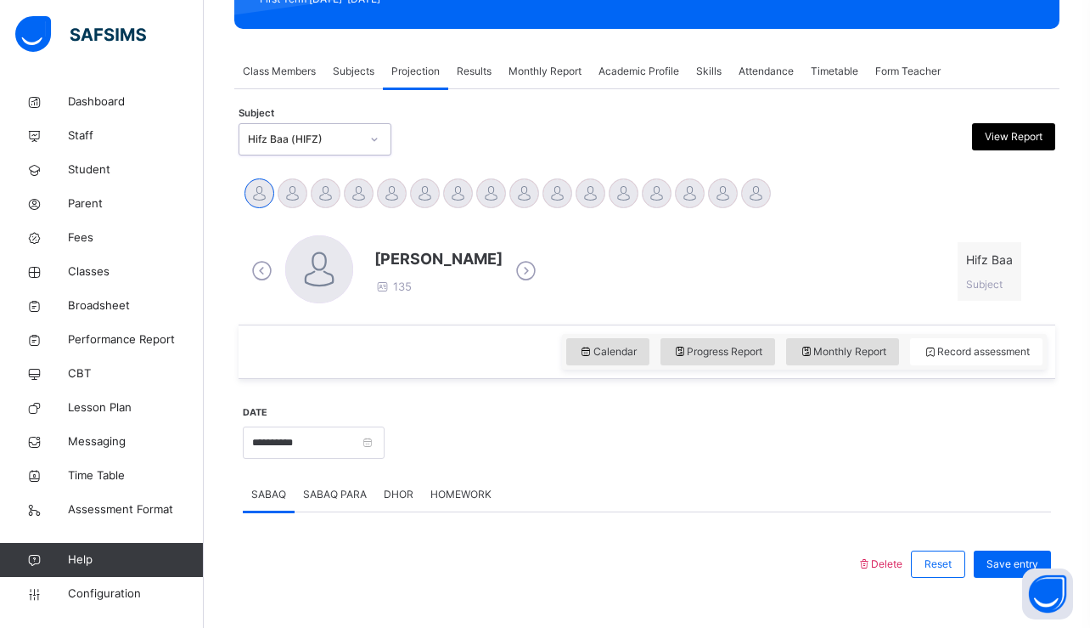
scroll to position [262, 0]
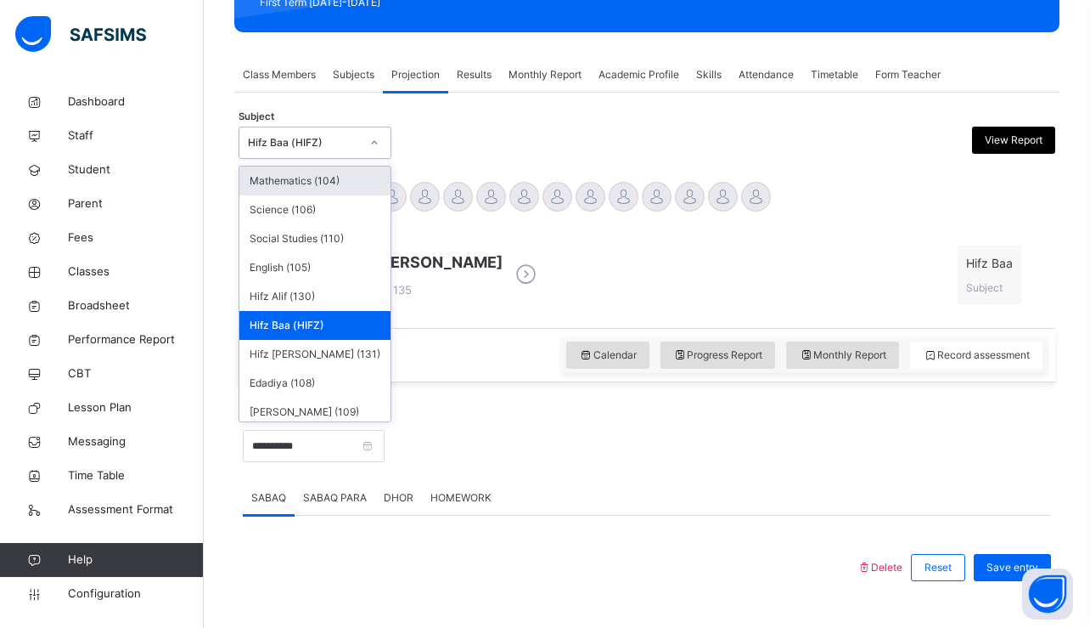
click at [312, 138] on div "Hifz Baa (HIFZ)" at bounding box center [304, 142] width 112 height 15
click at [308, 361] on div "Hifz [PERSON_NAME] (131)" at bounding box center [314, 354] width 151 height 29
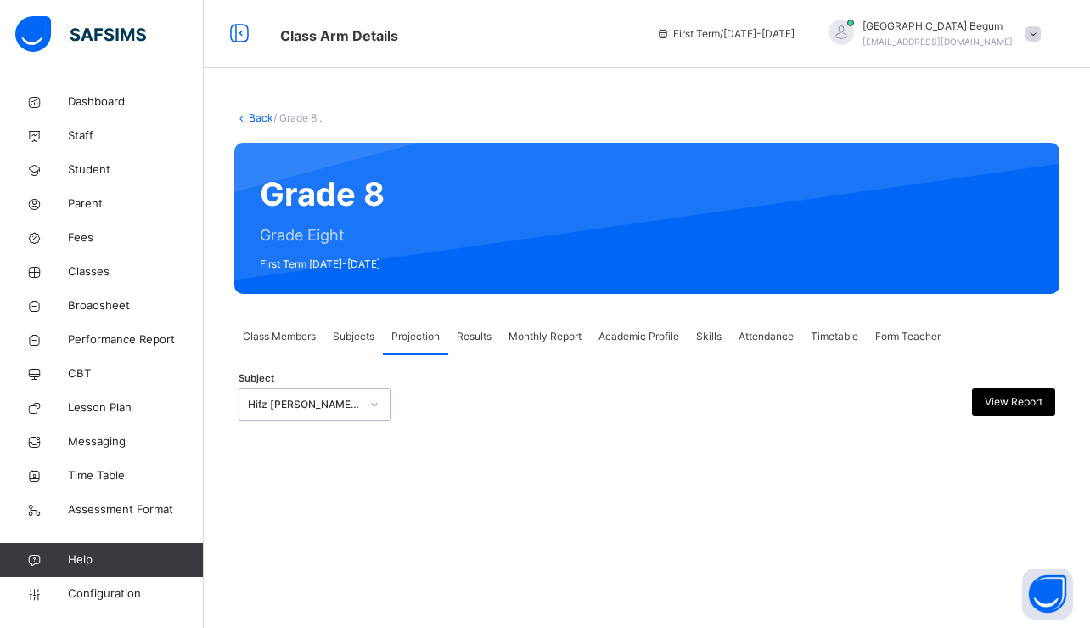
scroll to position [0, 0]
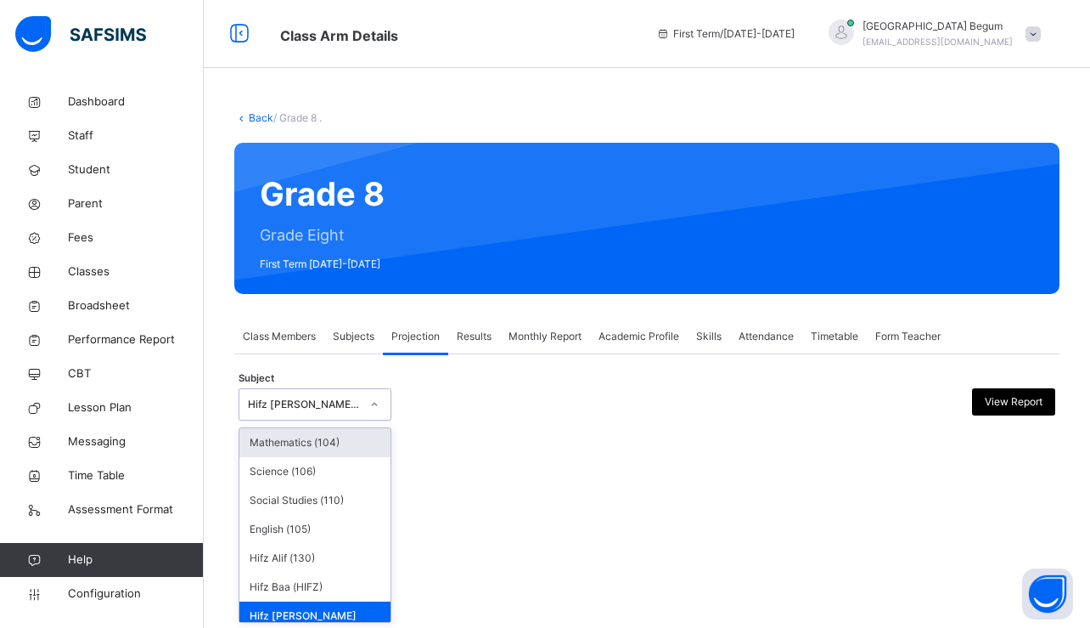
click at [348, 406] on div "Hifz [PERSON_NAME] (131)" at bounding box center [304, 404] width 112 height 15
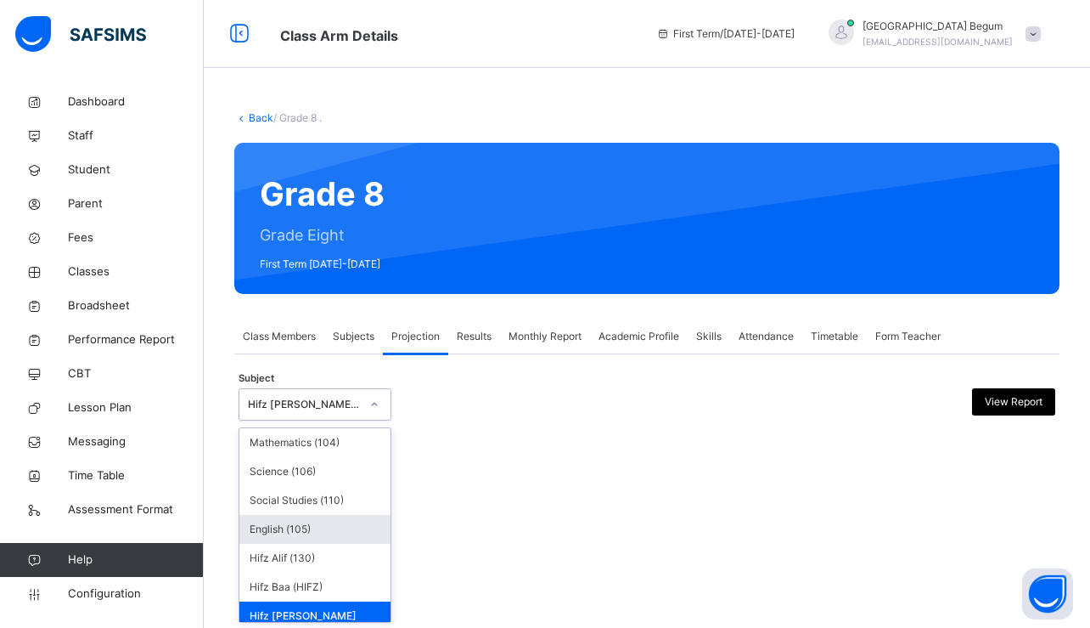
scroll to position [9, 0]
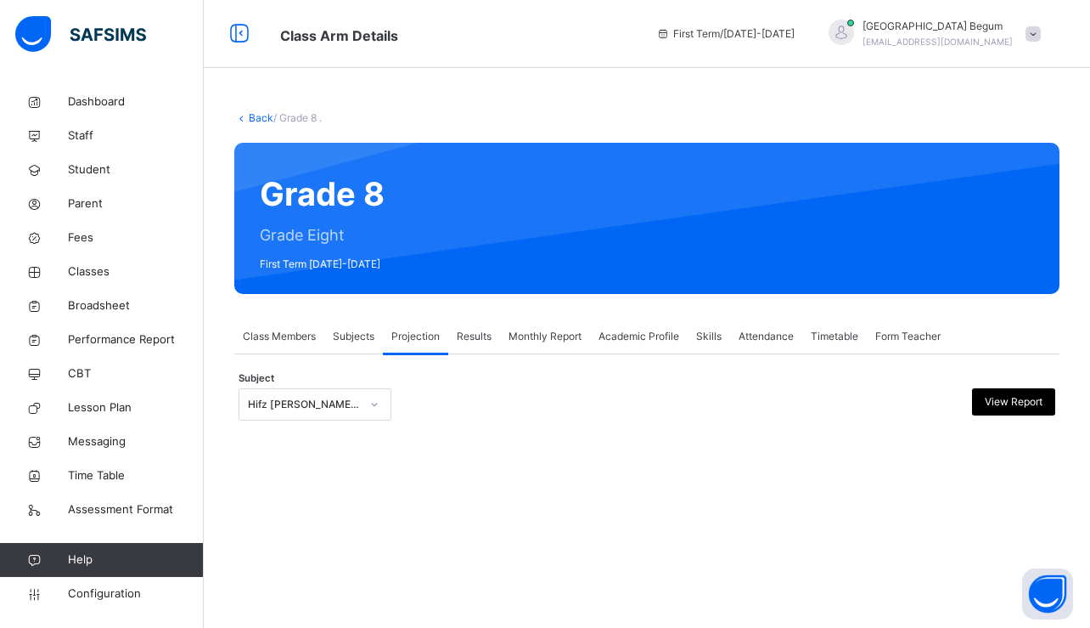
click at [504, 470] on div "Back / Grade 8 . Grade 8 Grade Eight First Term [DATE]-[DATE] Class Members Sub…" at bounding box center [647, 282] width 887 height 395
click at [259, 116] on link "Back" at bounding box center [261, 117] width 25 height 13
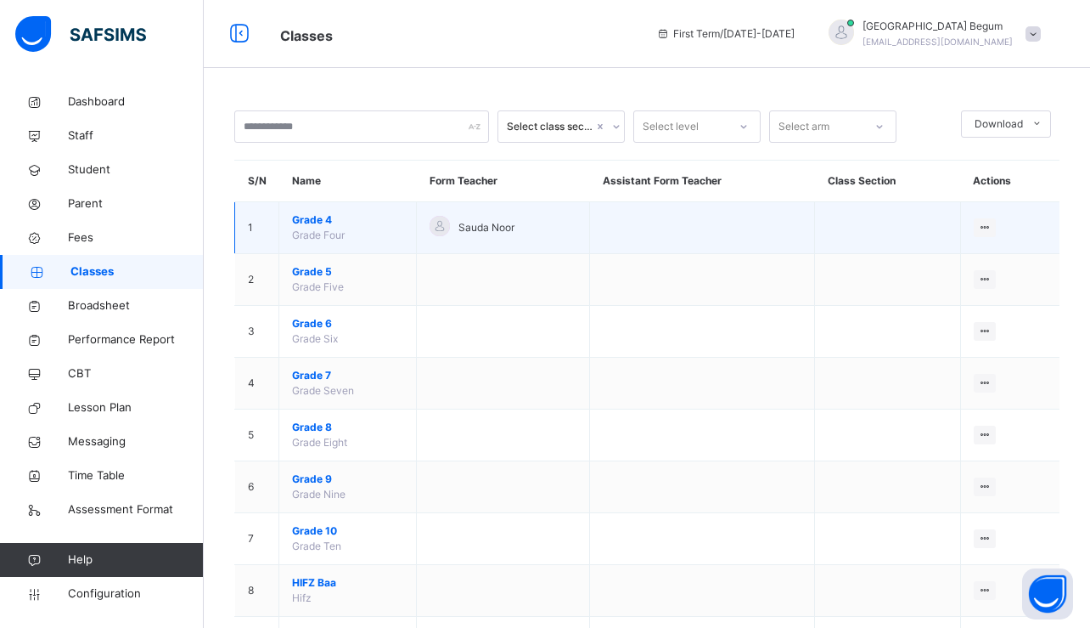
click at [312, 234] on span "Grade Four" at bounding box center [318, 234] width 53 height 13
click at [312, 221] on span "Grade 4" at bounding box center [347, 219] width 111 height 15
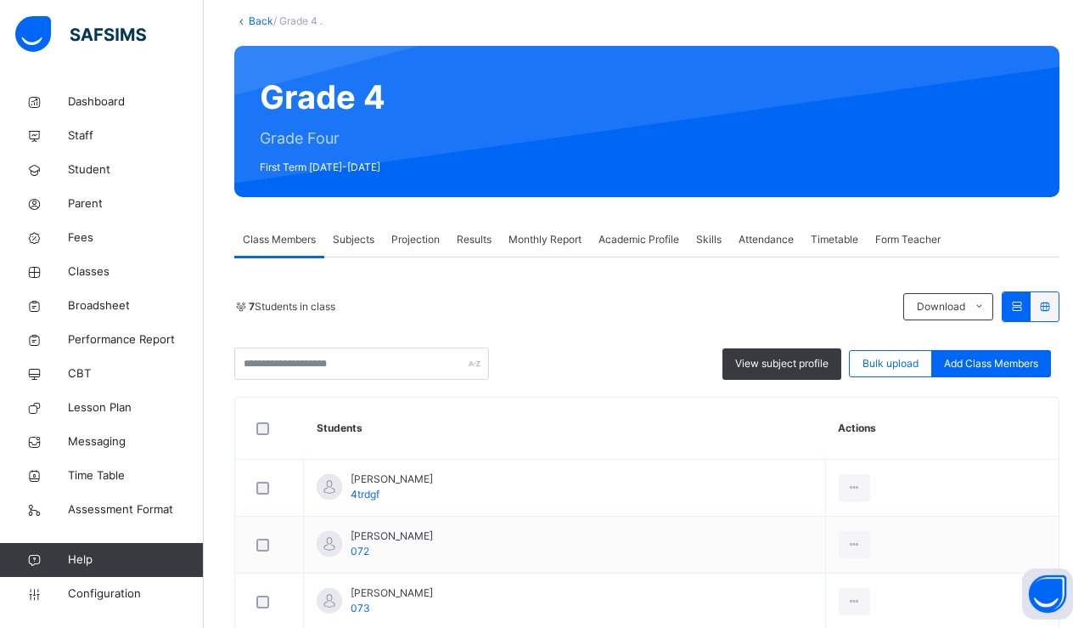
scroll to position [131, 0]
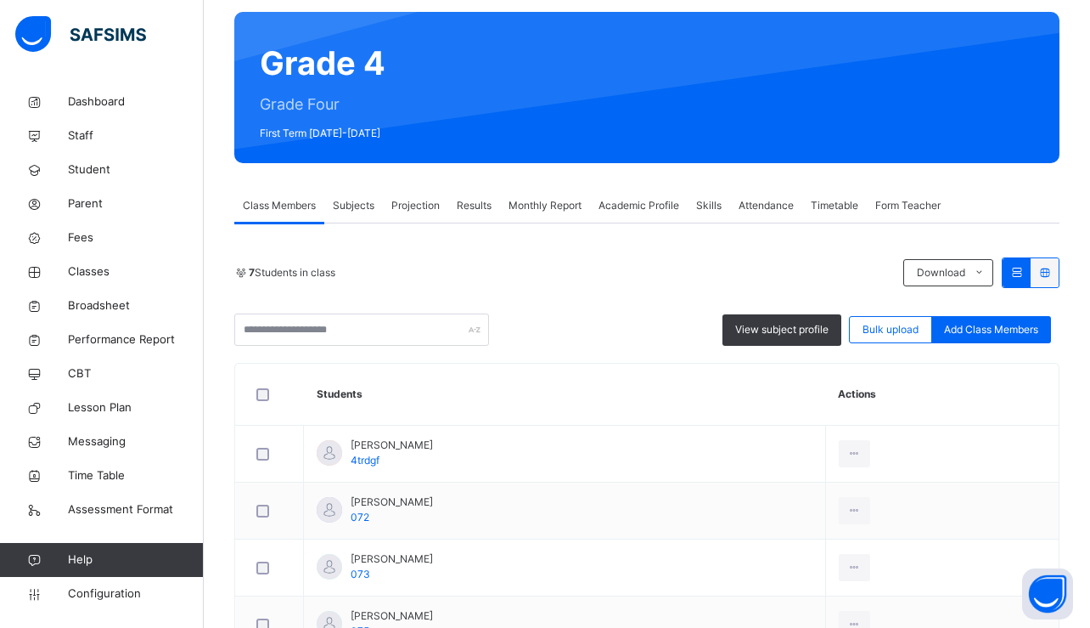
click at [408, 212] on span "Projection" at bounding box center [415, 205] width 48 height 15
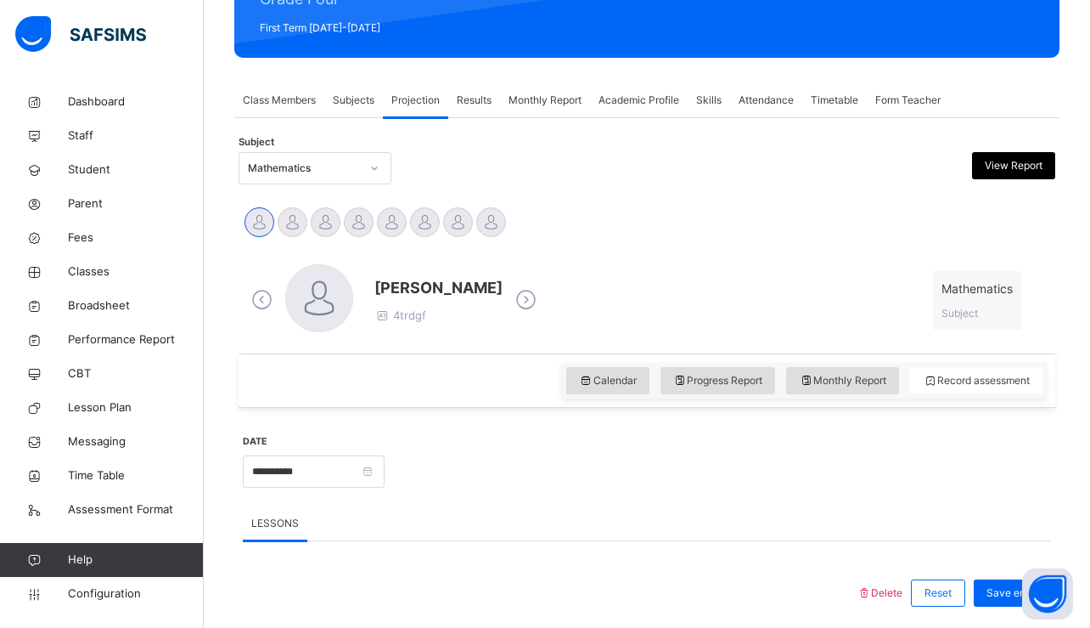
scroll to position [251, 0]
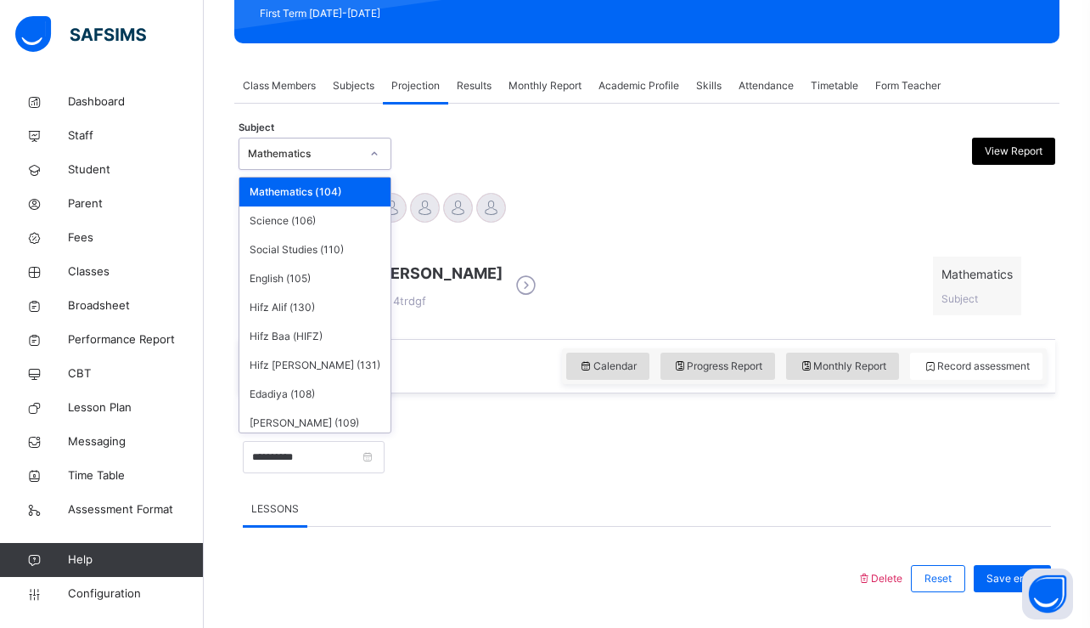
click at [324, 159] on div "Mathematics" at bounding box center [304, 153] width 112 height 15
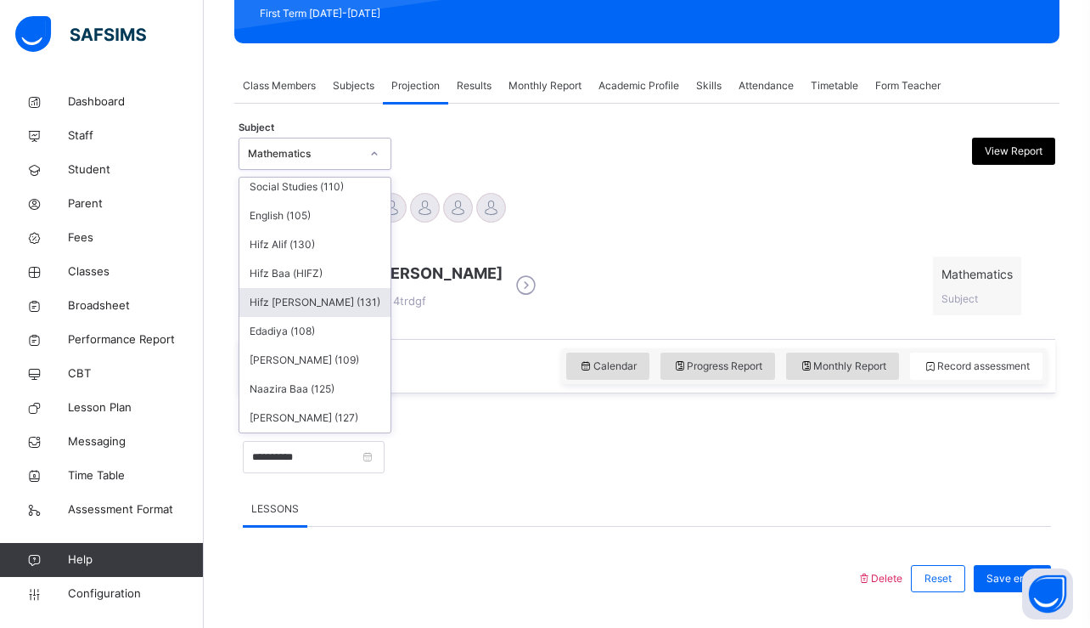
scroll to position [63, 0]
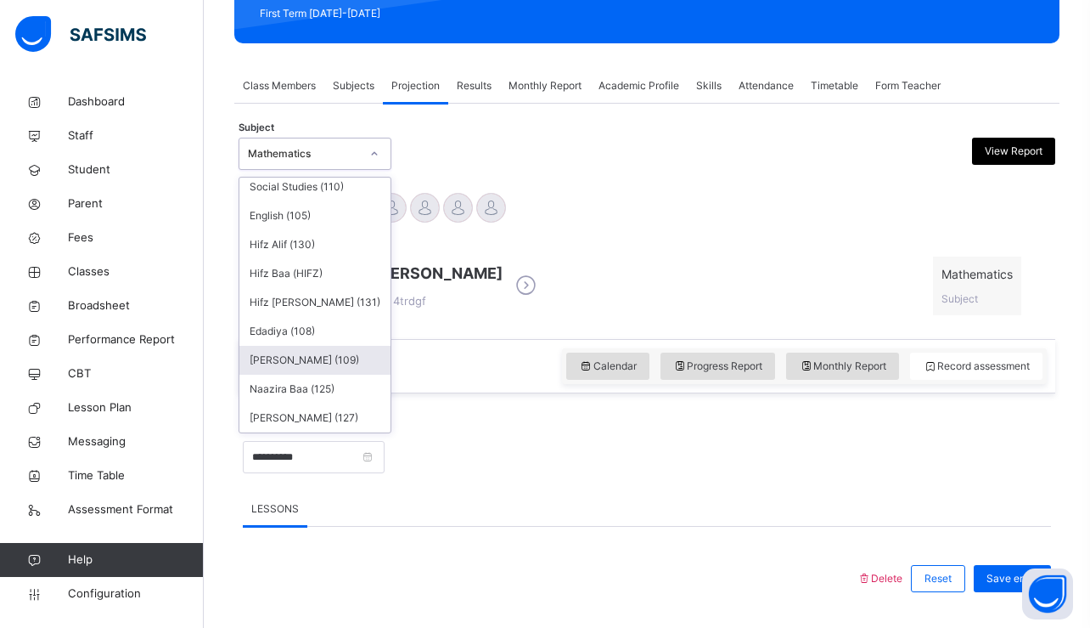
click at [312, 355] on div "[PERSON_NAME] (109)" at bounding box center [314, 360] width 151 height 29
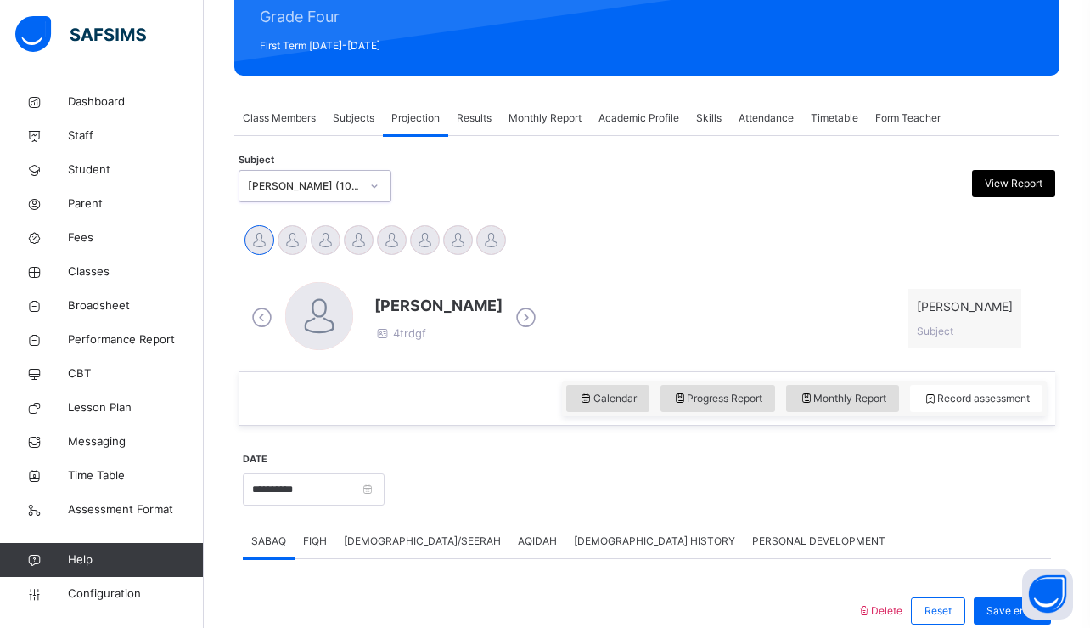
scroll to position [219, 0]
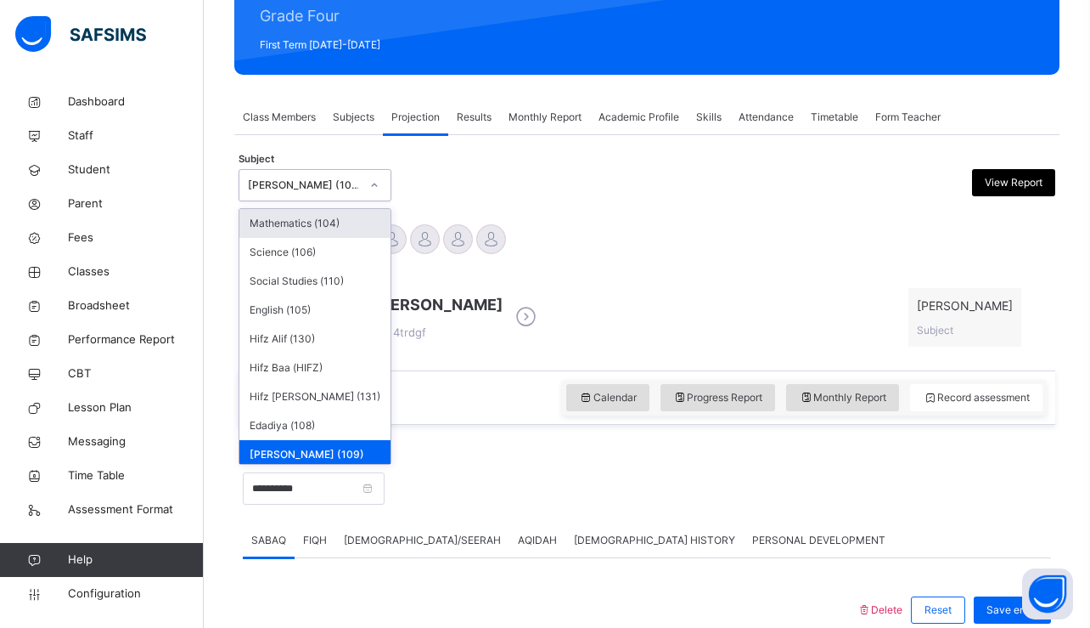
click at [284, 189] on div "[PERSON_NAME] (109)" at bounding box center [304, 184] width 112 height 15
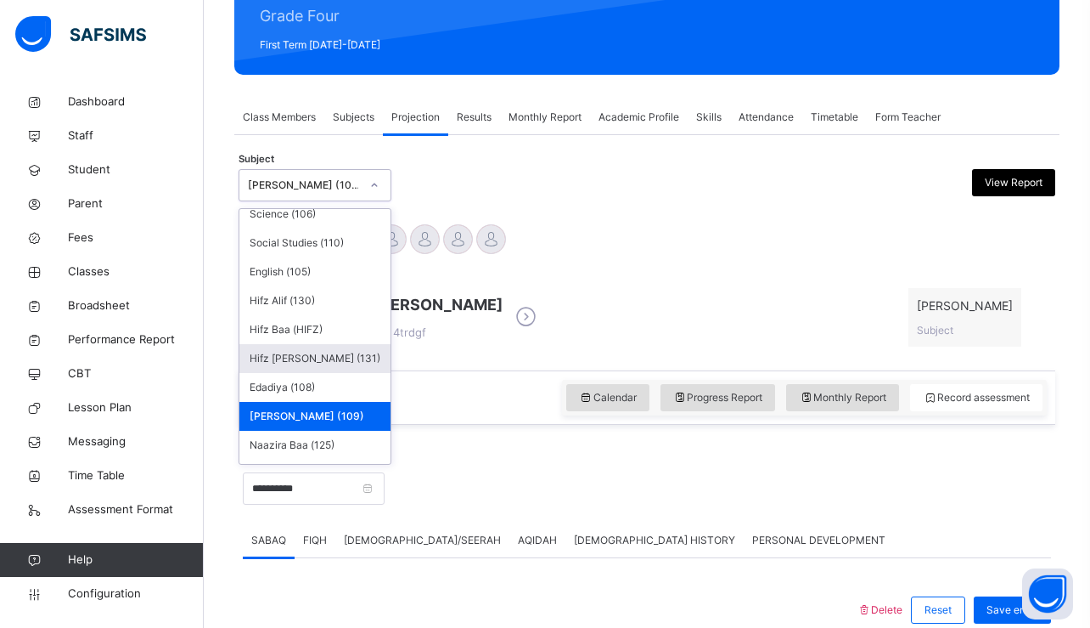
scroll to position [63, 0]
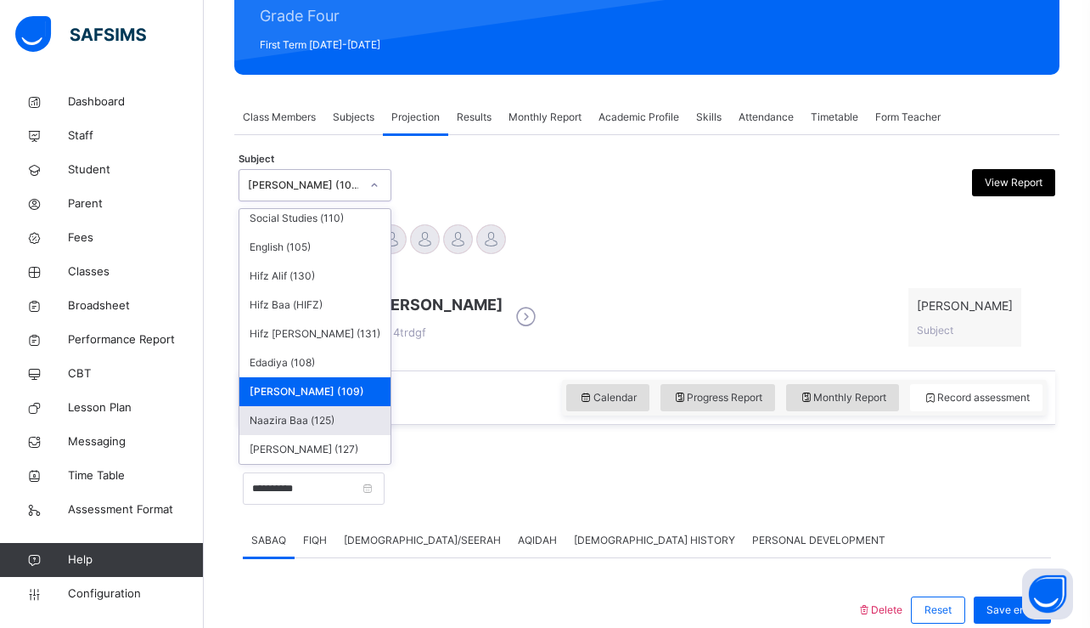
click at [307, 415] on div "Naazira Baa (125)" at bounding box center [314, 420] width 151 height 29
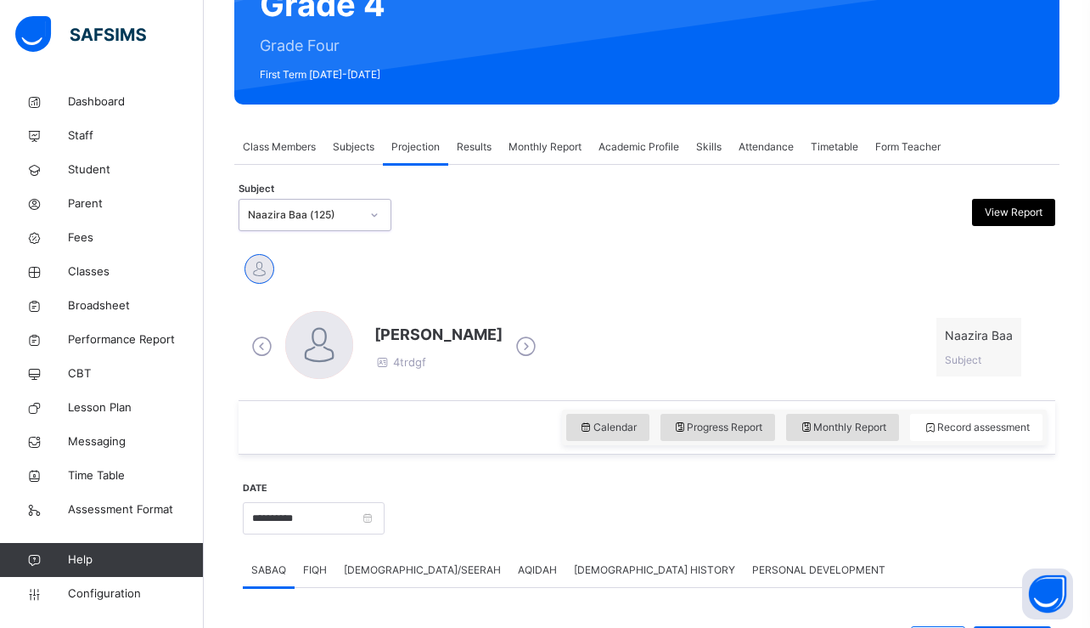
scroll to position [213, 0]
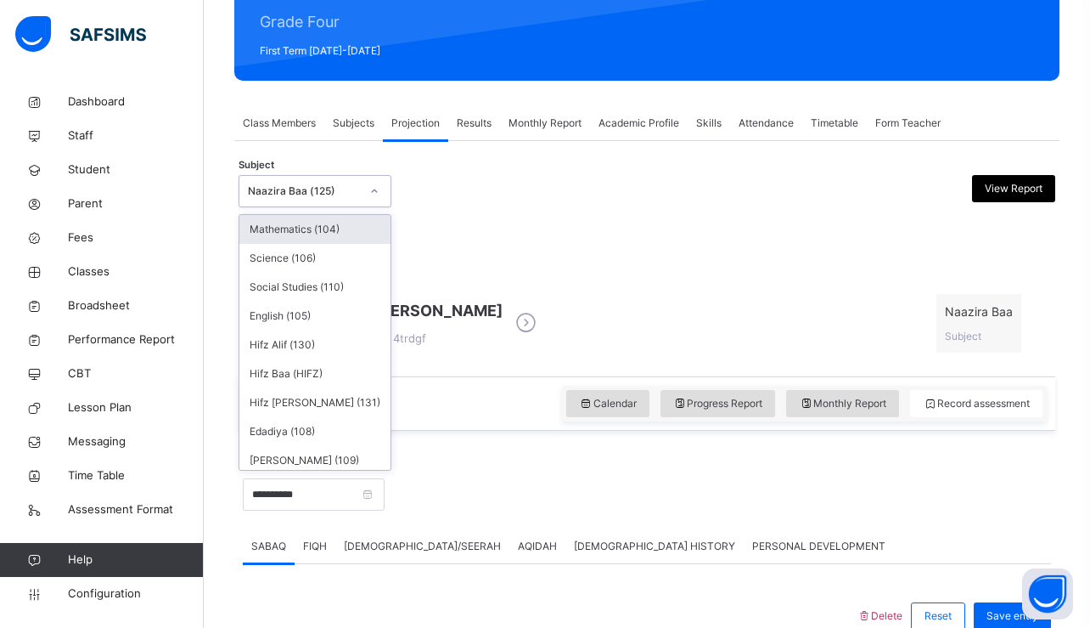
click at [305, 184] on div "Naazira Baa (125)" at bounding box center [304, 190] width 112 height 15
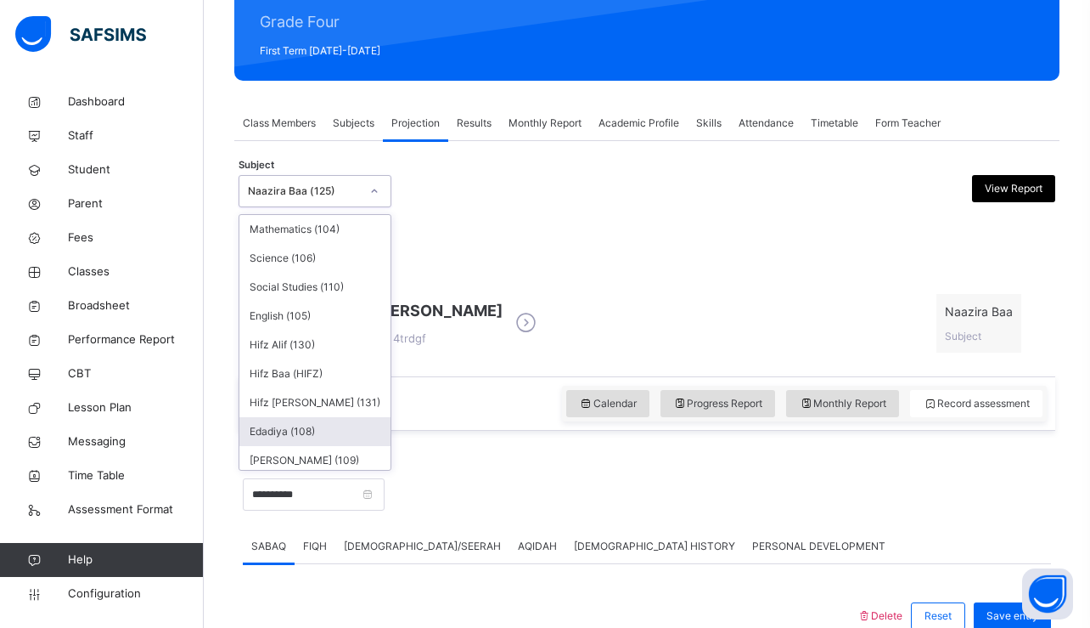
scroll to position [63, 0]
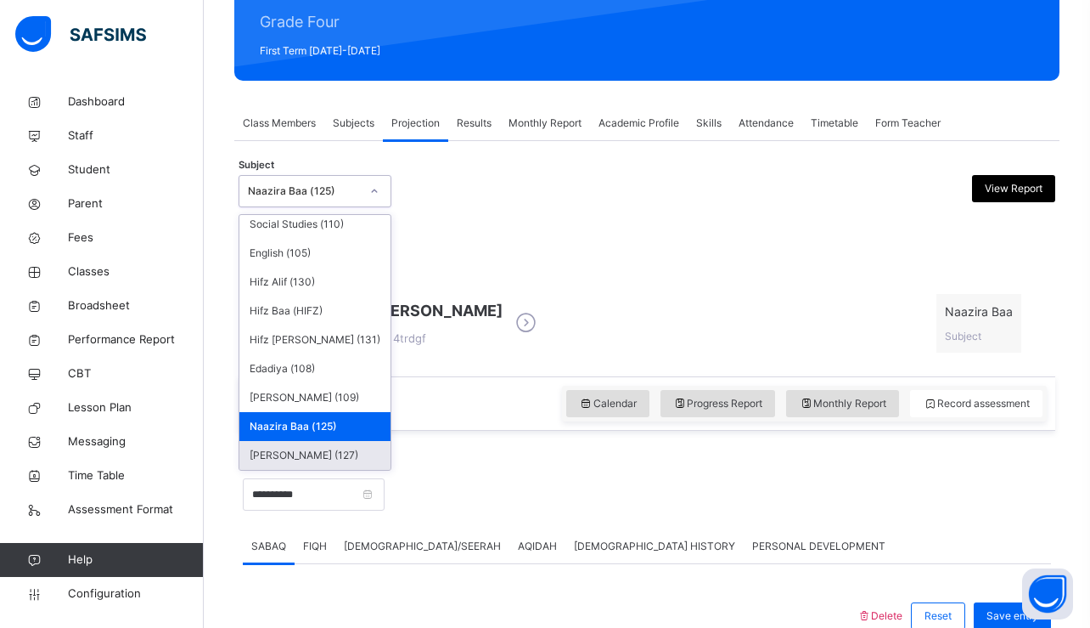
click at [285, 460] on div "[PERSON_NAME] (127)" at bounding box center [314, 455] width 151 height 29
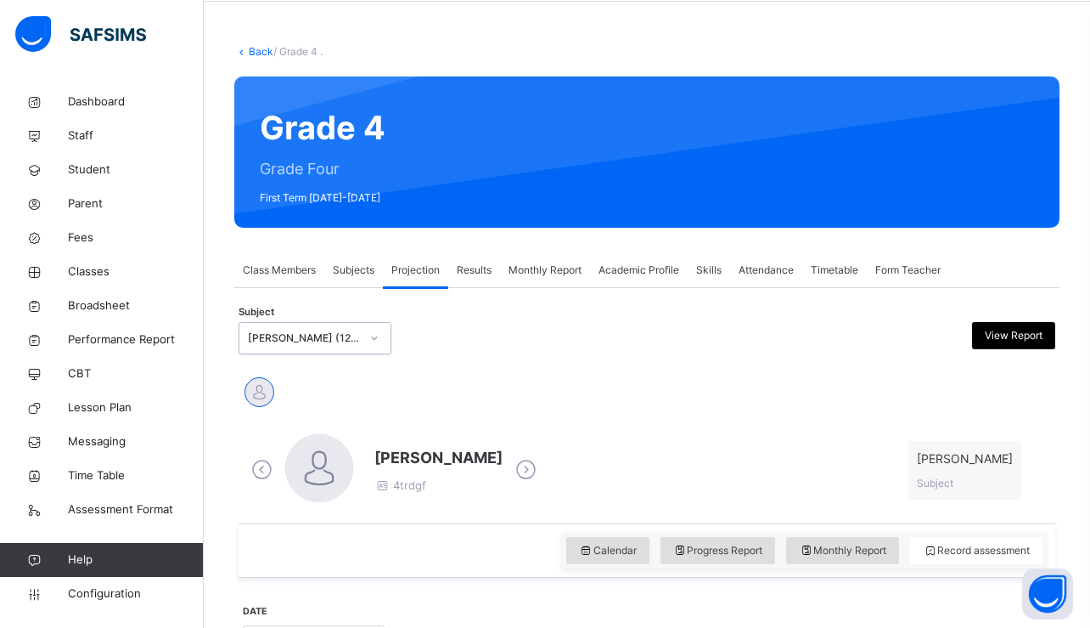
scroll to position [72, 0]
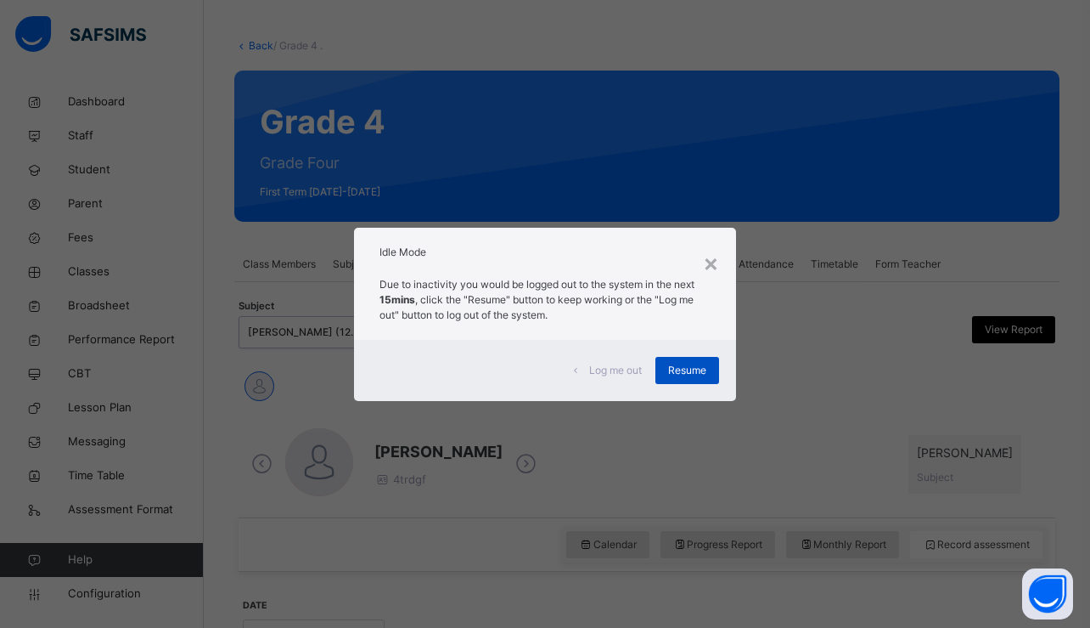
click at [707, 368] on div "Resume" at bounding box center [688, 370] width 64 height 27
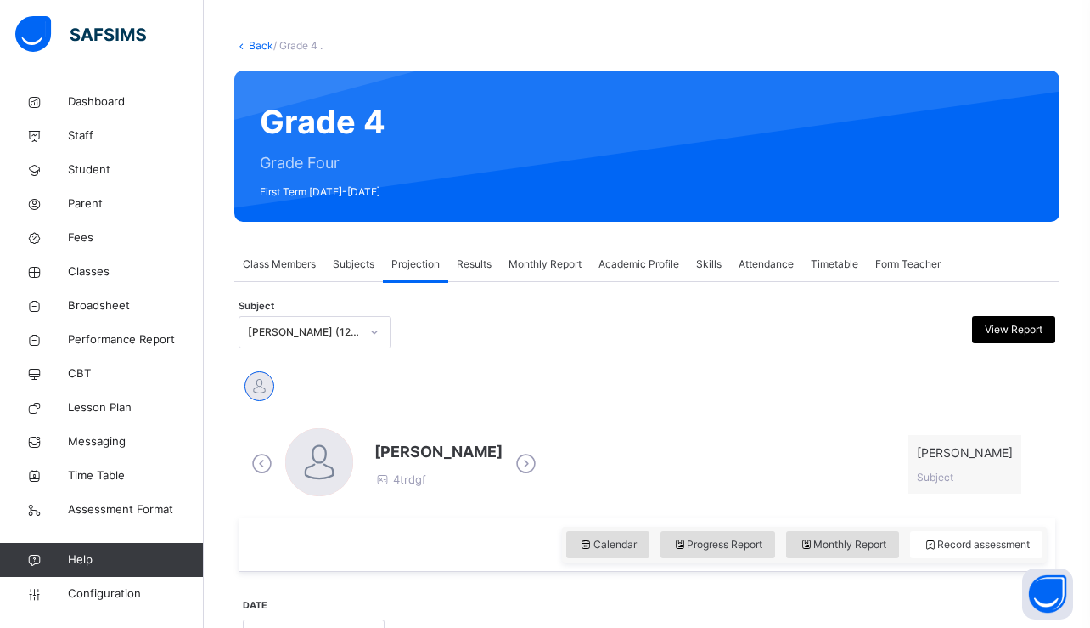
scroll to position [164, 0]
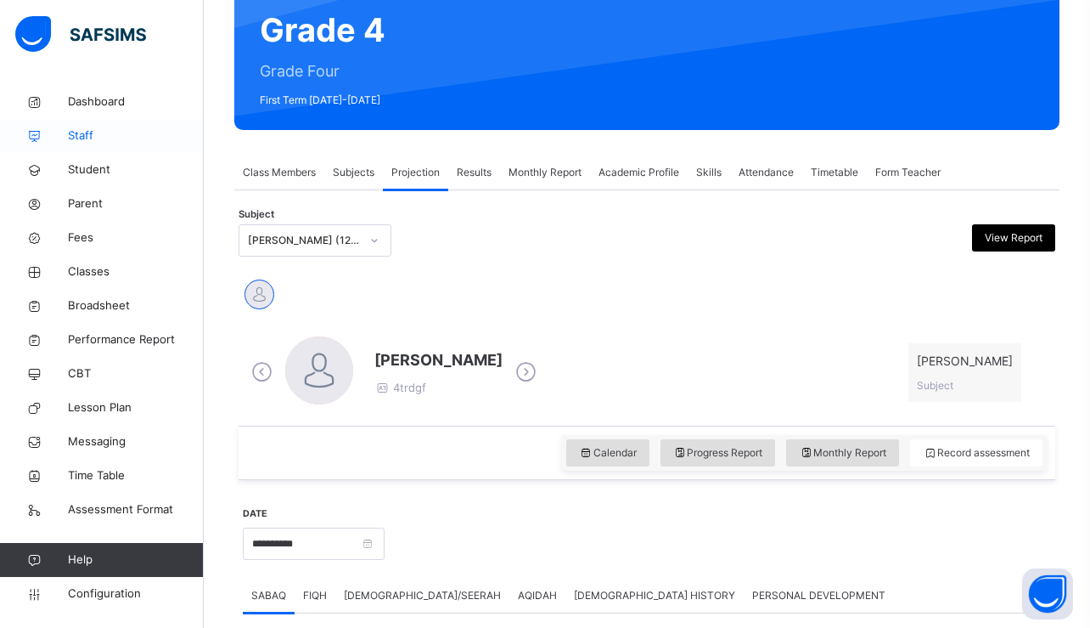
click at [102, 133] on span "Staff" at bounding box center [136, 135] width 136 height 17
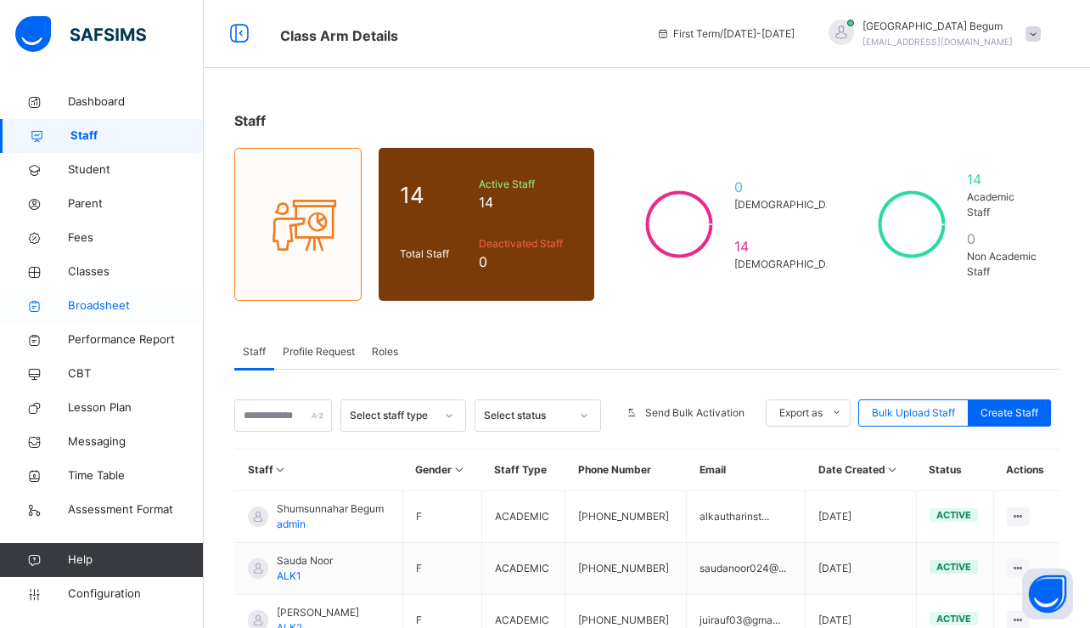
scroll to position [65, 0]
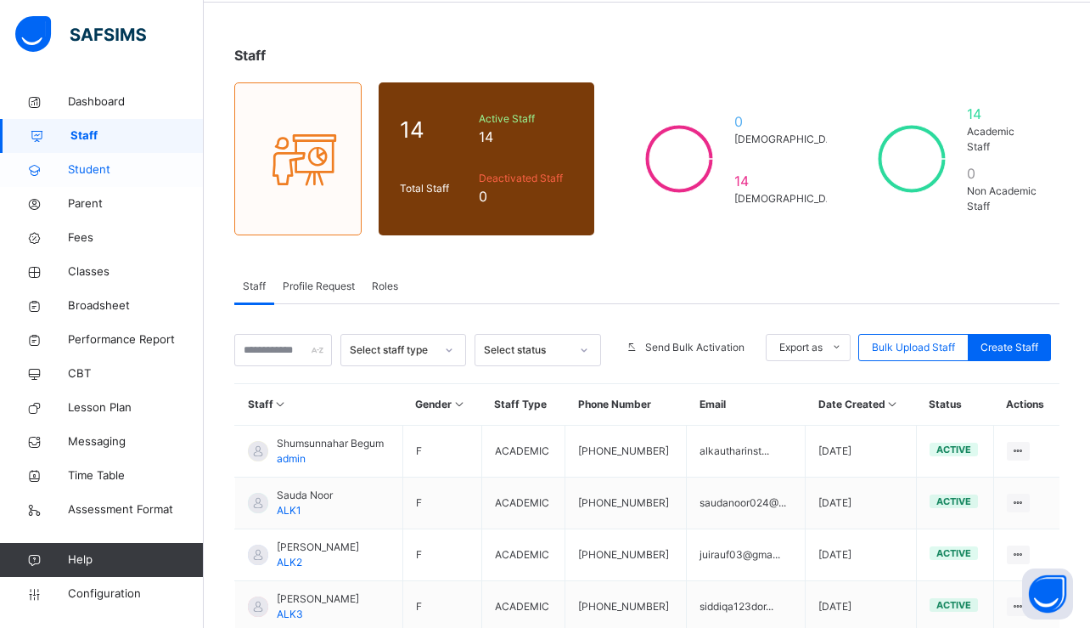
click at [95, 169] on span "Student" at bounding box center [136, 169] width 136 height 17
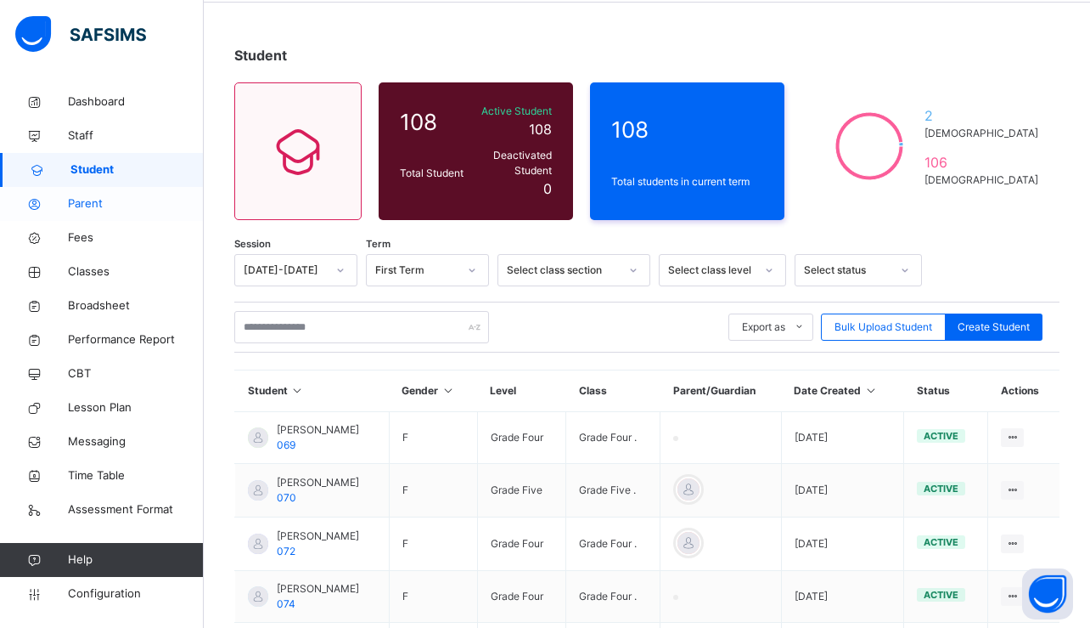
click at [100, 203] on span "Parent" at bounding box center [136, 203] width 136 height 17
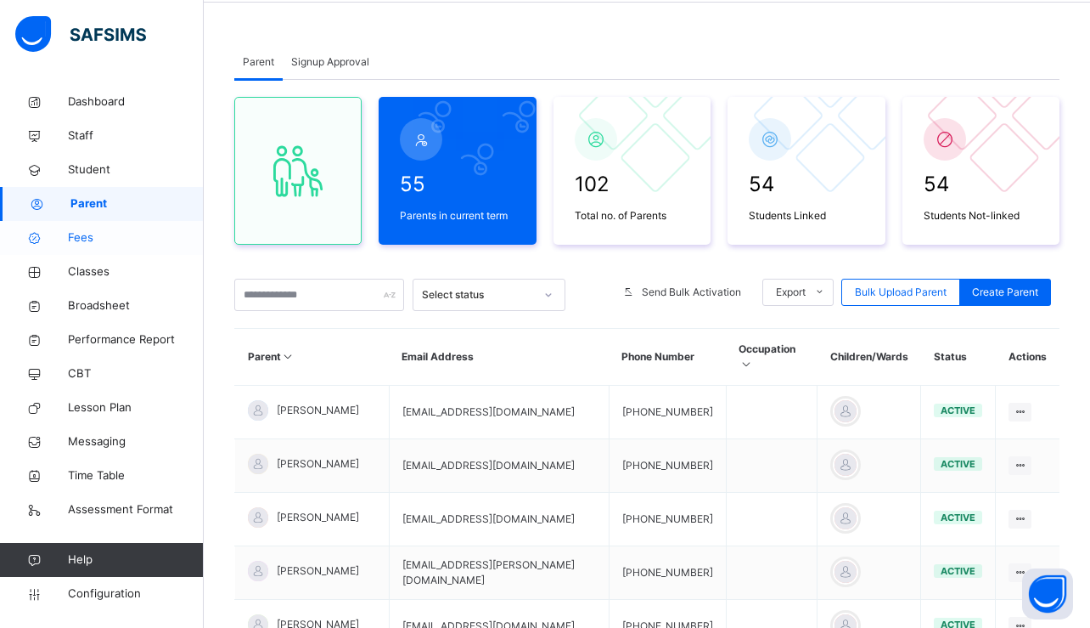
scroll to position [80, 0]
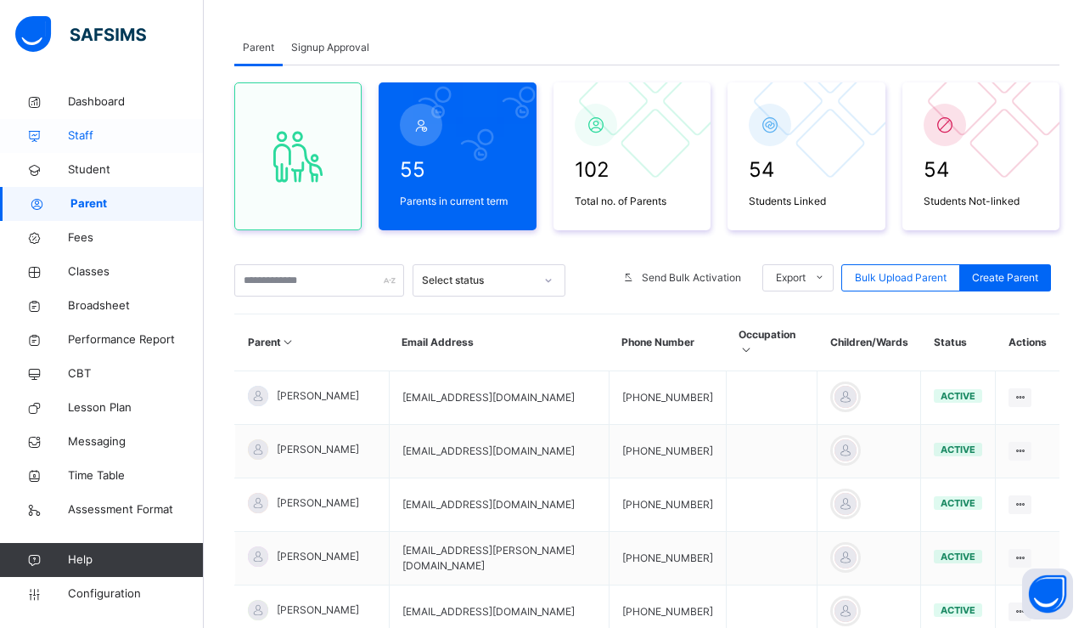
click at [105, 148] on link "Staff" at bounding box center [102, 136] width 204 height 34
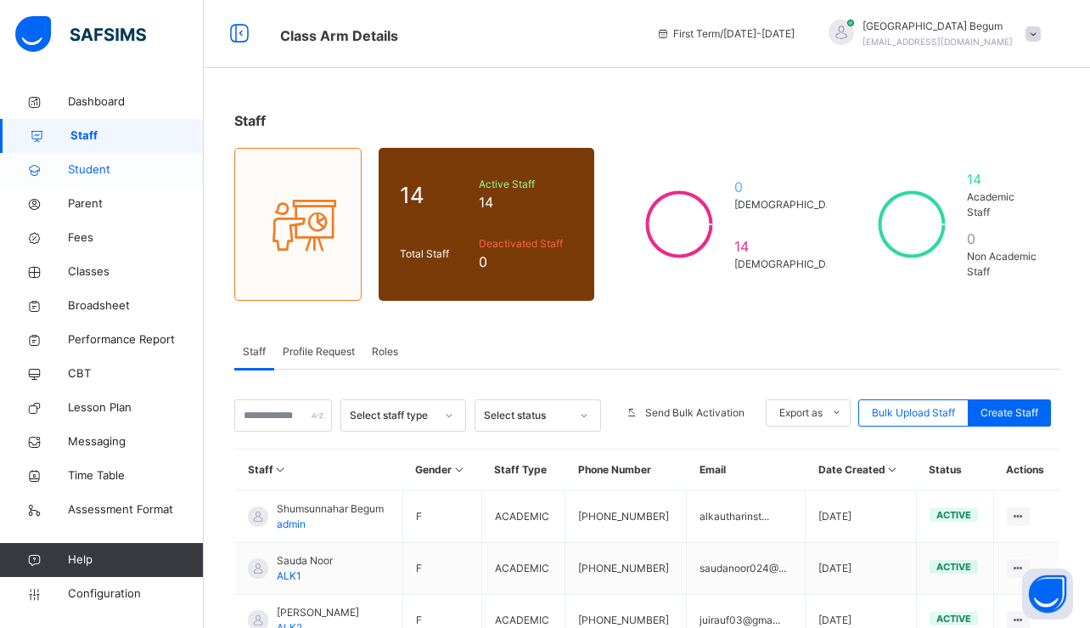
click at [105, 175] on span "Student" at bounding box center [136, 169] width 136 height 17
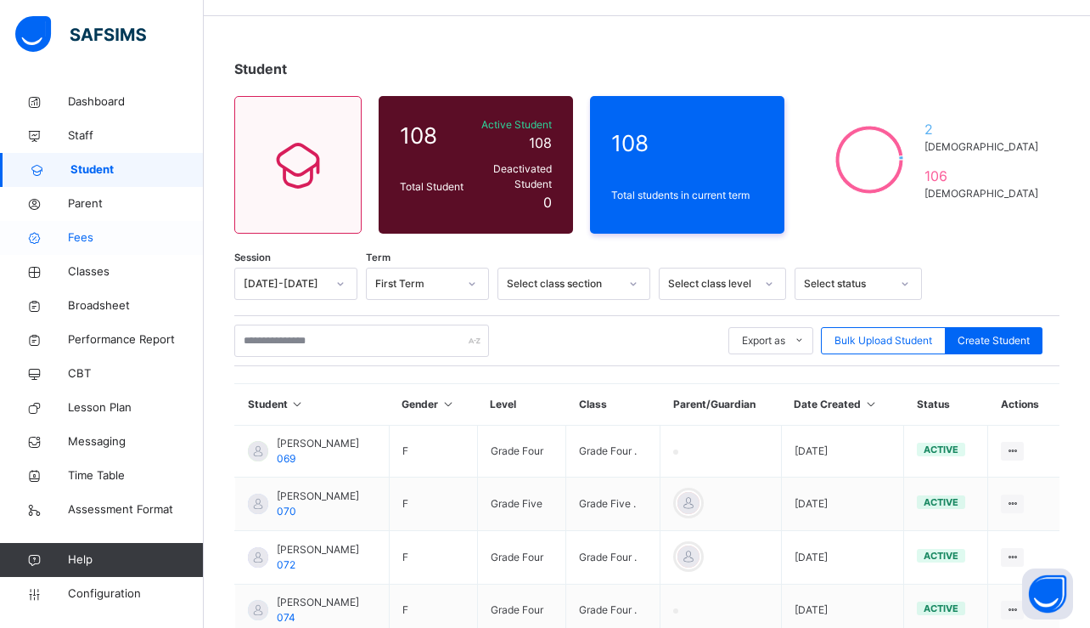
scroll to position [67, 0]
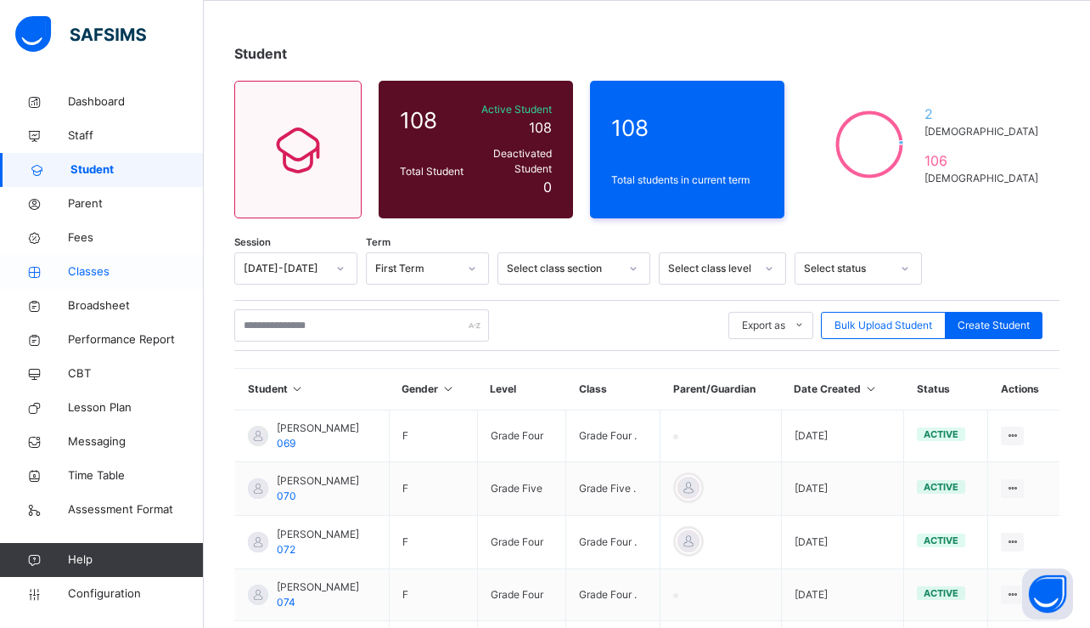
click at [119, 272] on span "Classes" at bounding box center [136, 271] width 136 height 17
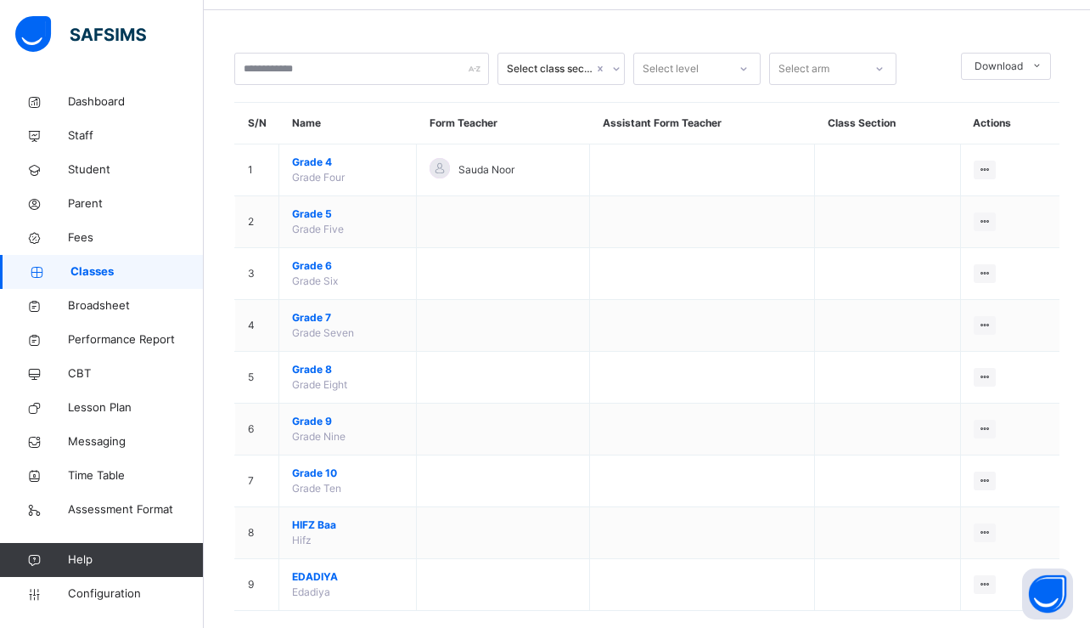
scroll to position [61, 0]
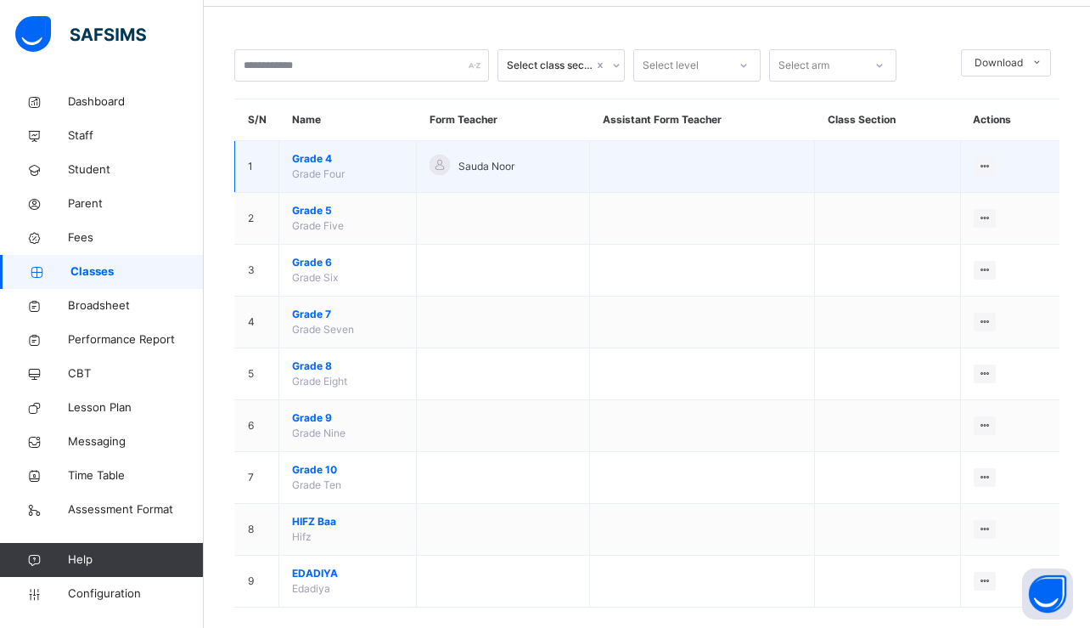
click at [322, 158] on span "Grade 4" at bounding box center [347, 158] width 111 height 15
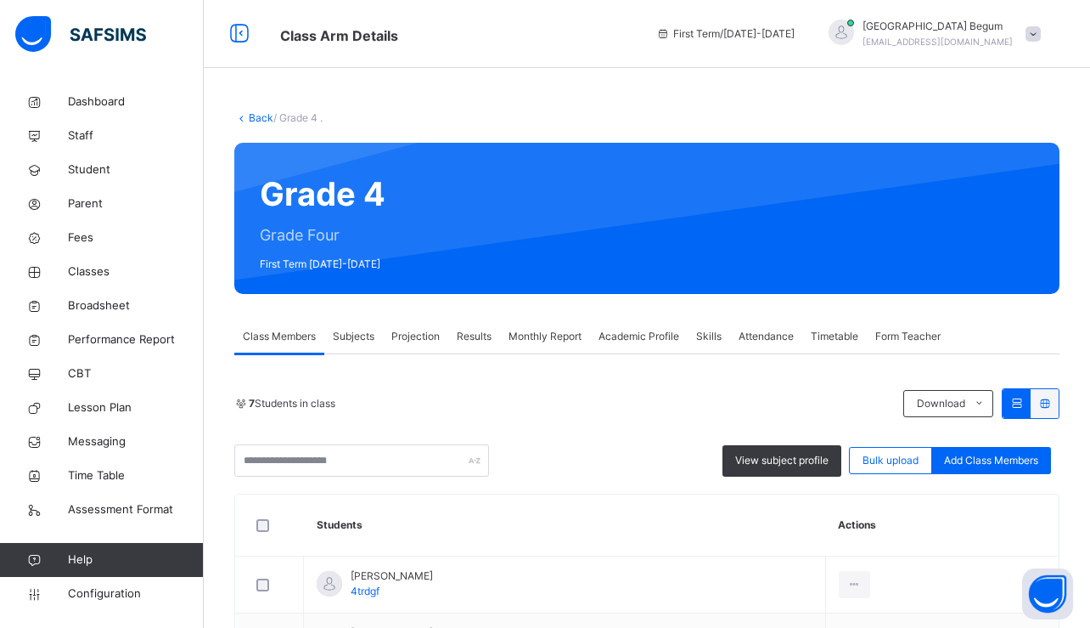
click at [366, 345] on div "Subjects" at bounding box center [353, 336] width 59 height 34
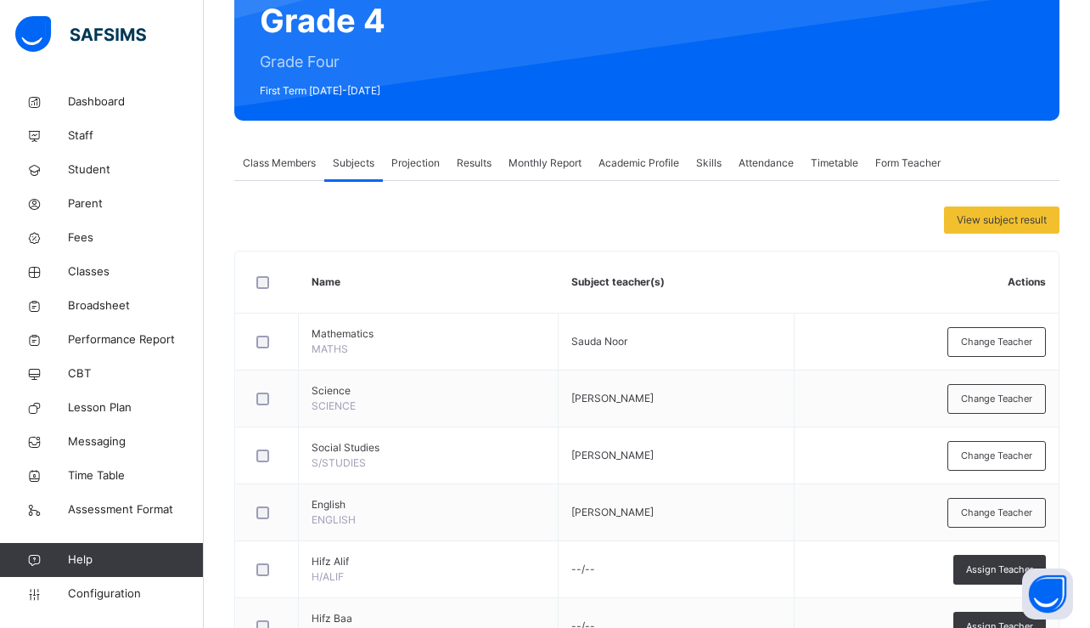
scroll to position [183, 0]
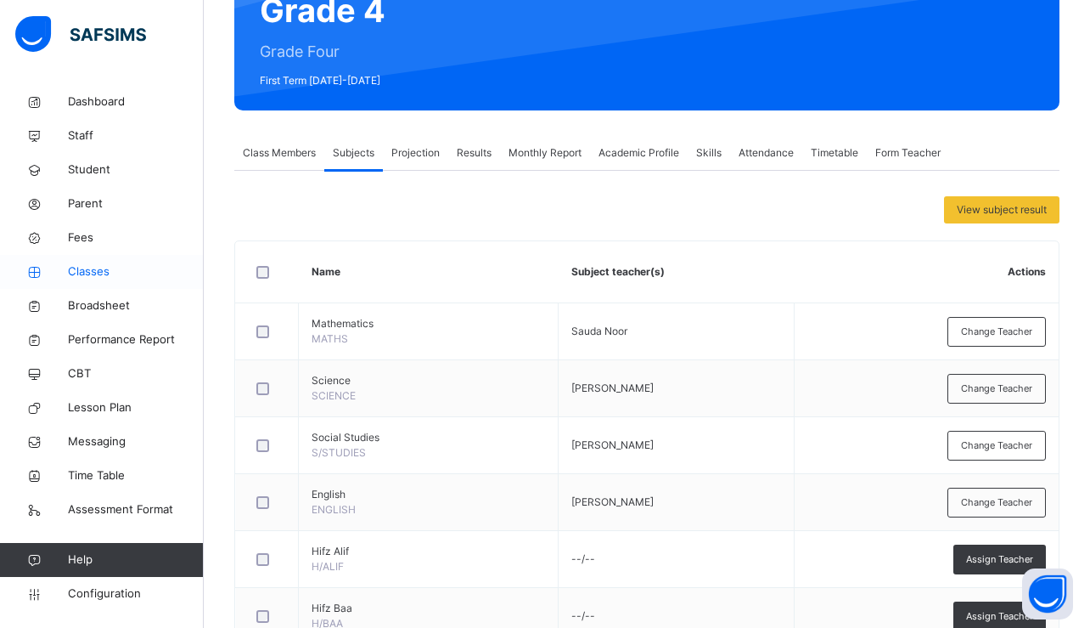
click at [54, 281] on link "Classes" at bounding box center [102, 272] width 204 height 34
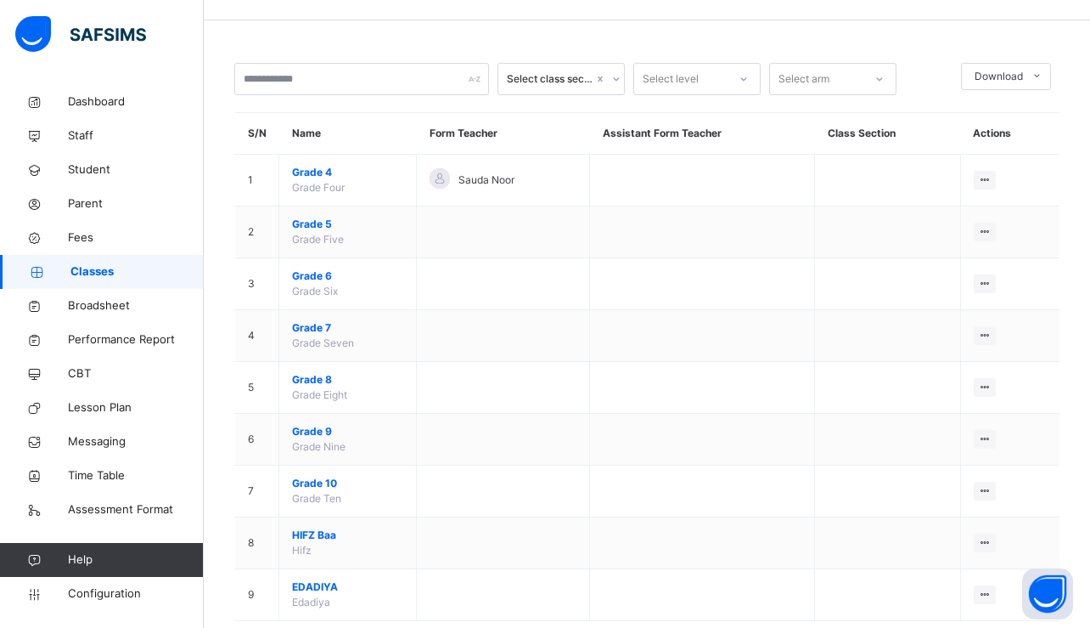
scroll to position [65, 0]
